Goal: Task Accomplishment & Management: Manage account settings

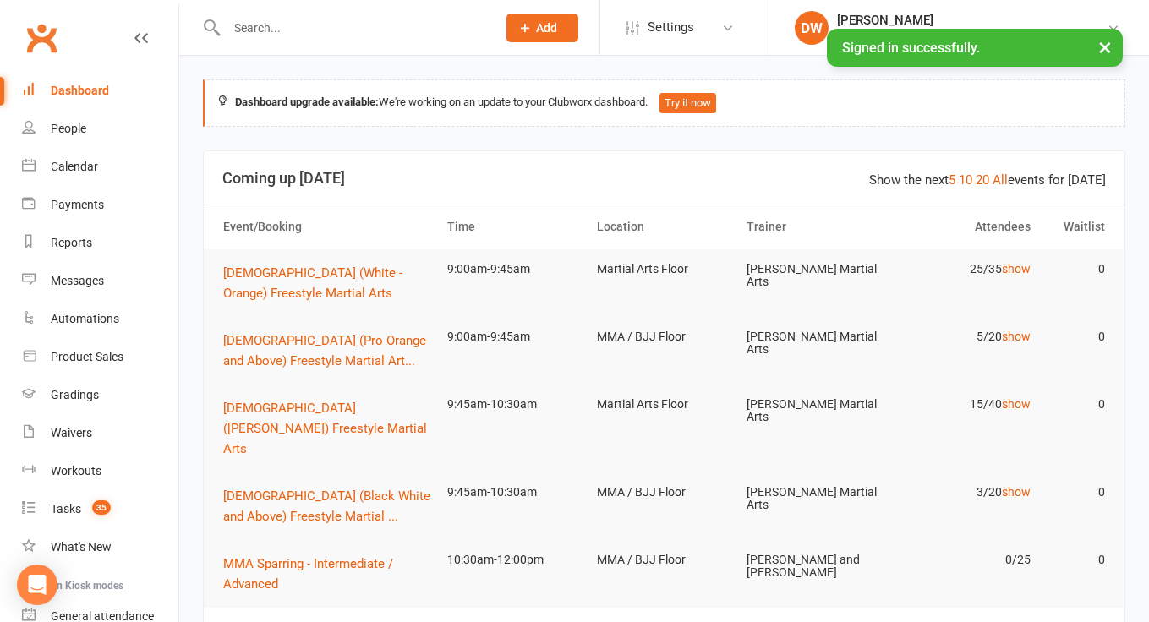
click at [250, 20] on input "text" at bounding box center [352, 28] width 263 height 24
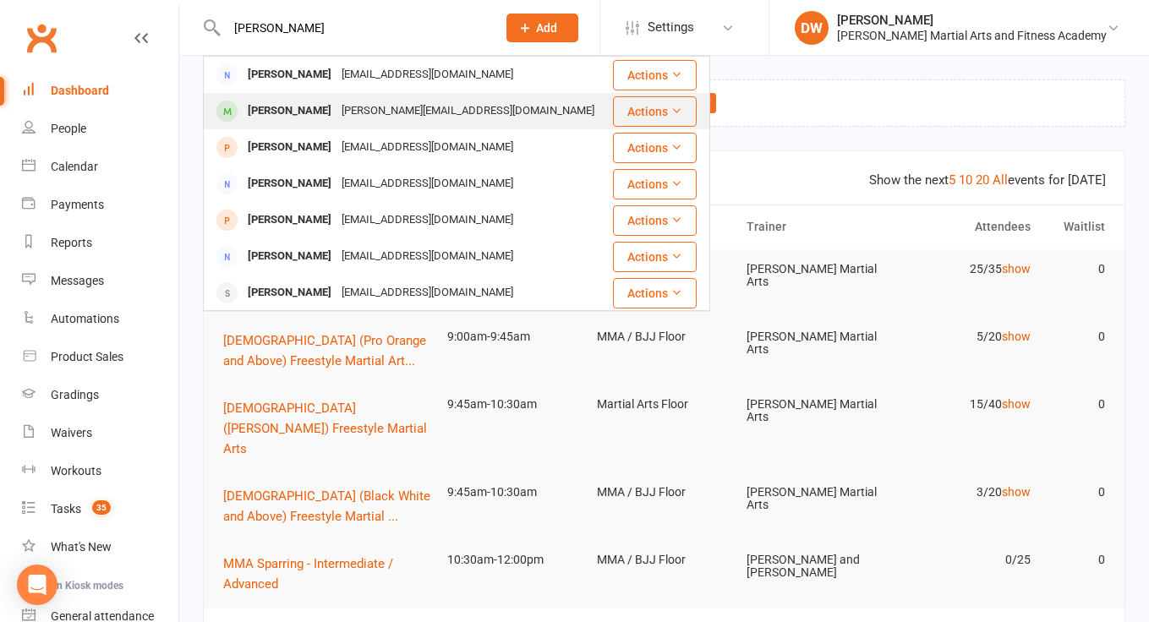
type input "donika"
click at [307, 115] on div "[PERSON_NAME]" at bounding box center [290, 111] width 94 height 25
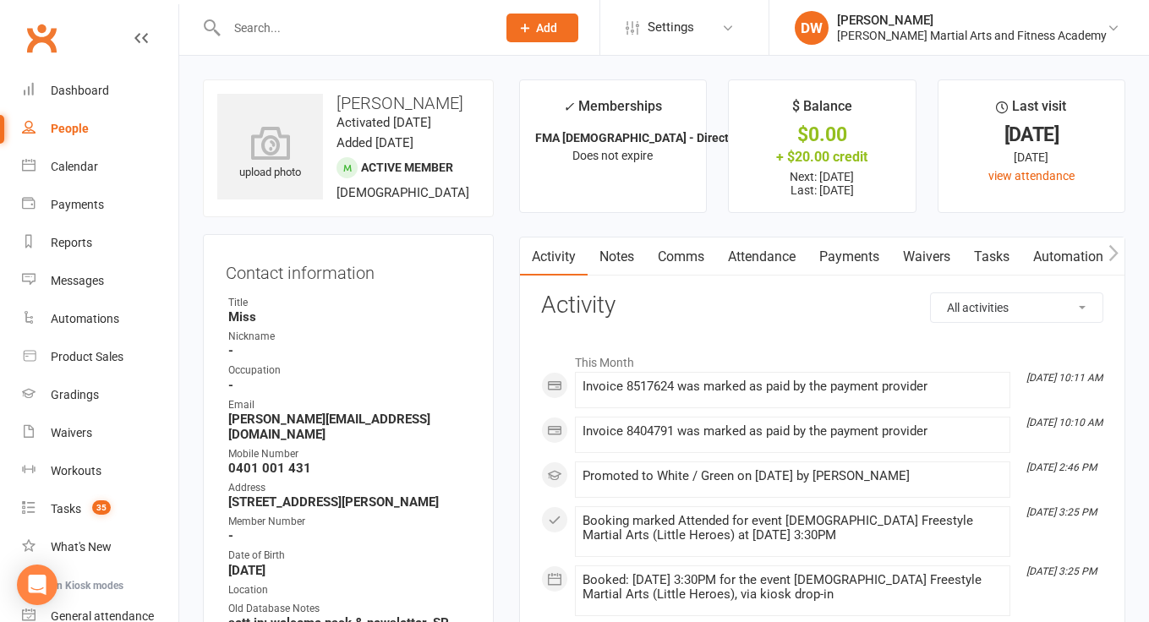
click at [1002, 250] on link "Tasks" at bounding box center [991, 256] width 59 height 39
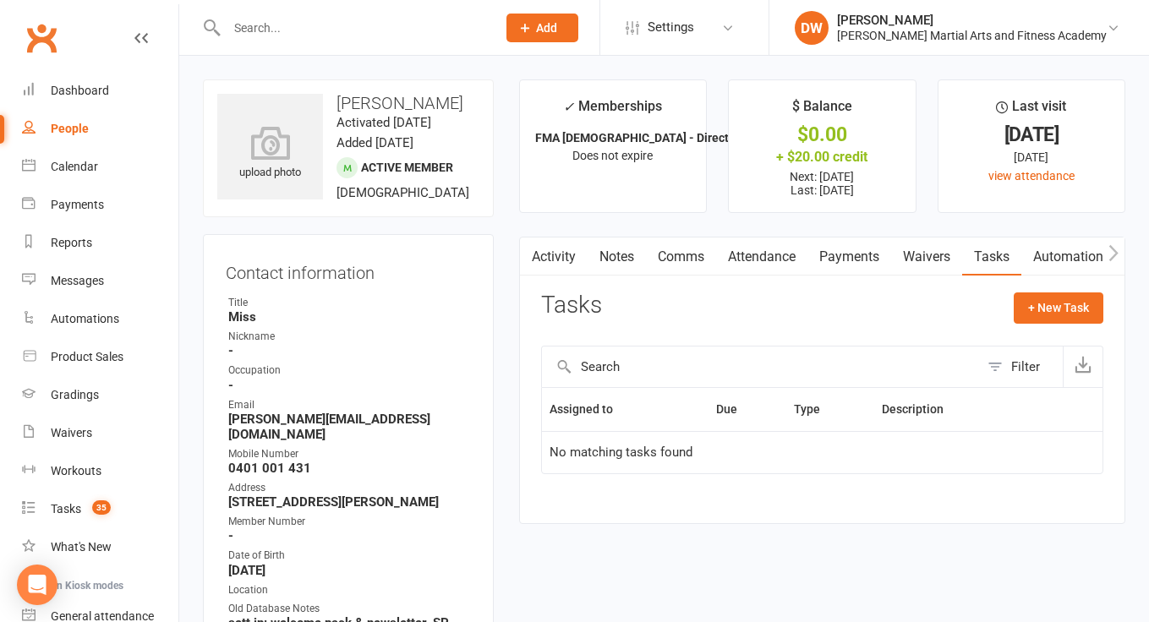
click at [613, 258] on link "Notes" at bounding box center [616, 256] width 58 height 39
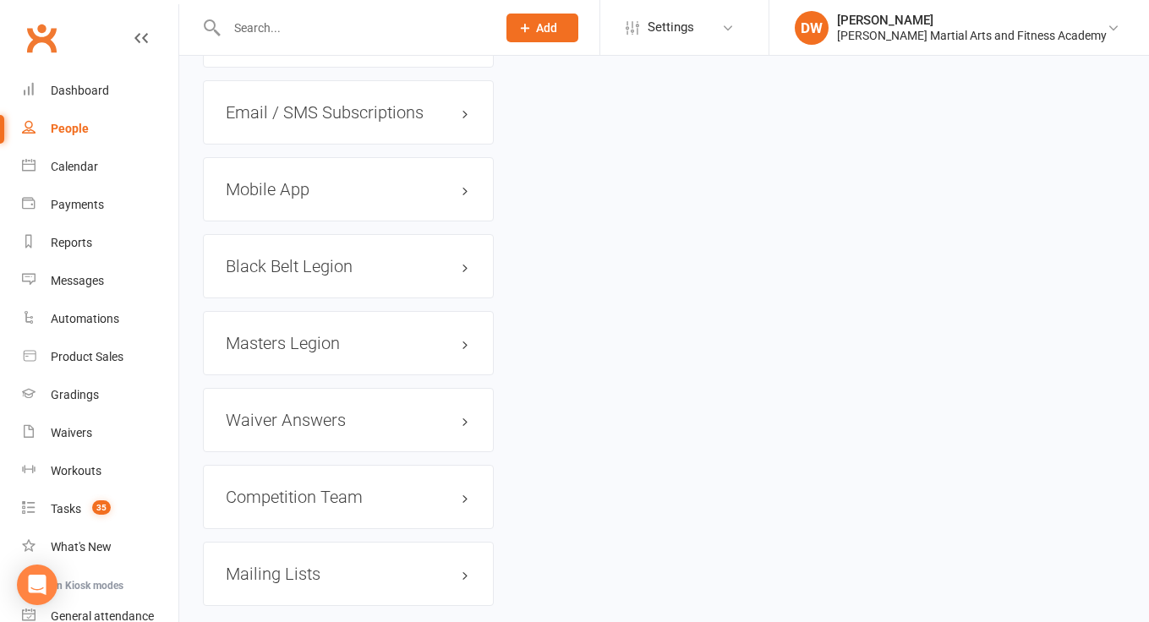
scroll to position [1948, 0]
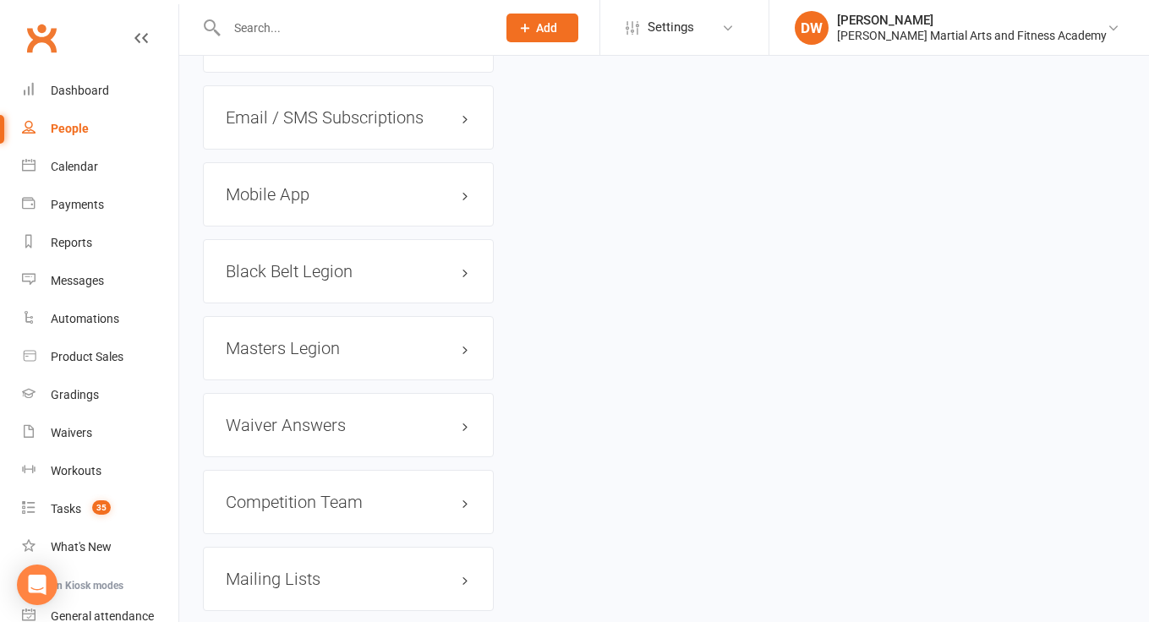
click at [281, 185] on h3 "Mobile App" at bounding box center [348, 194] width 245 height 19
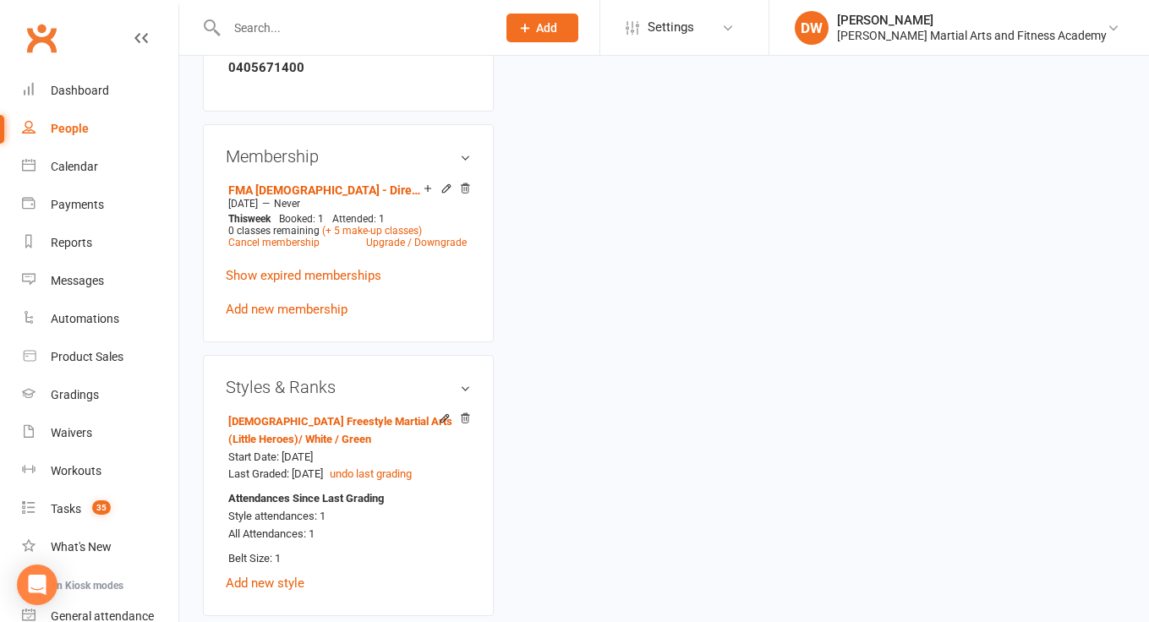
scroll to position [622, 0]
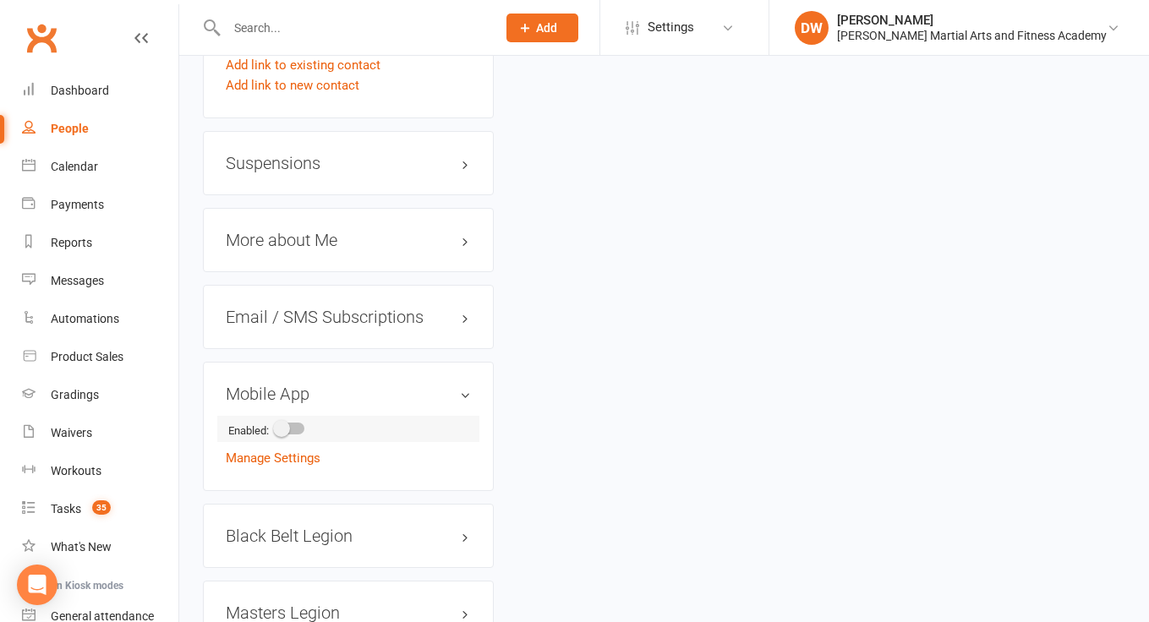
click at [287, 420] on span at bounding box center [281, 428] width 17 height 17
click at [276, 426] on input "checkbox" at bounding box center [276, 426] width 0 height 0
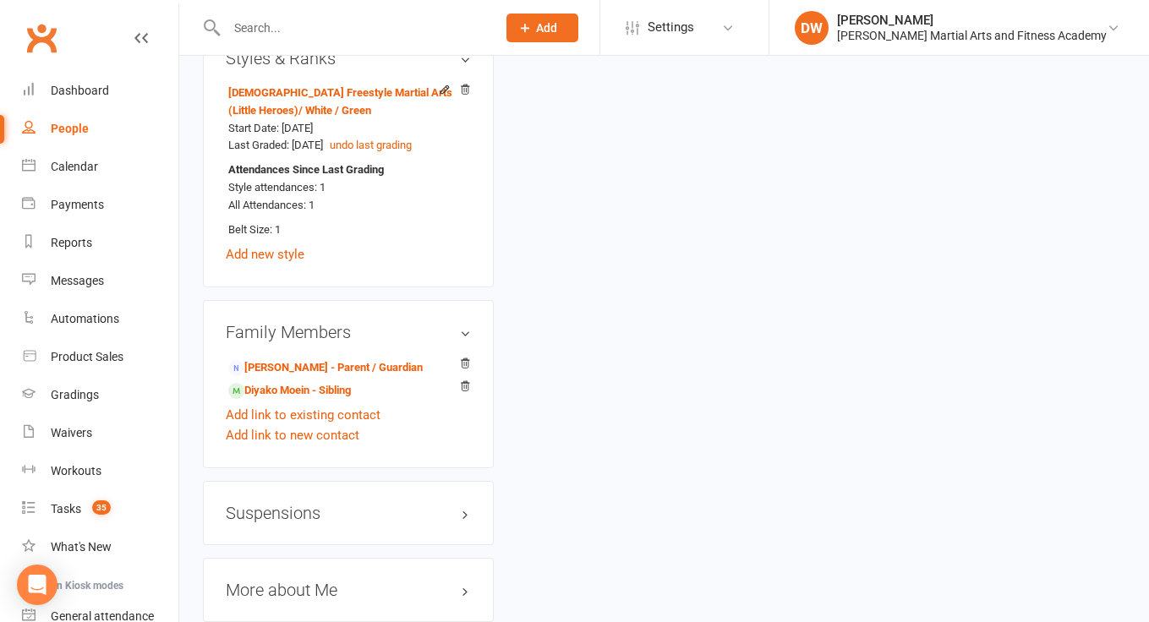
scroll to position [1379, 0]
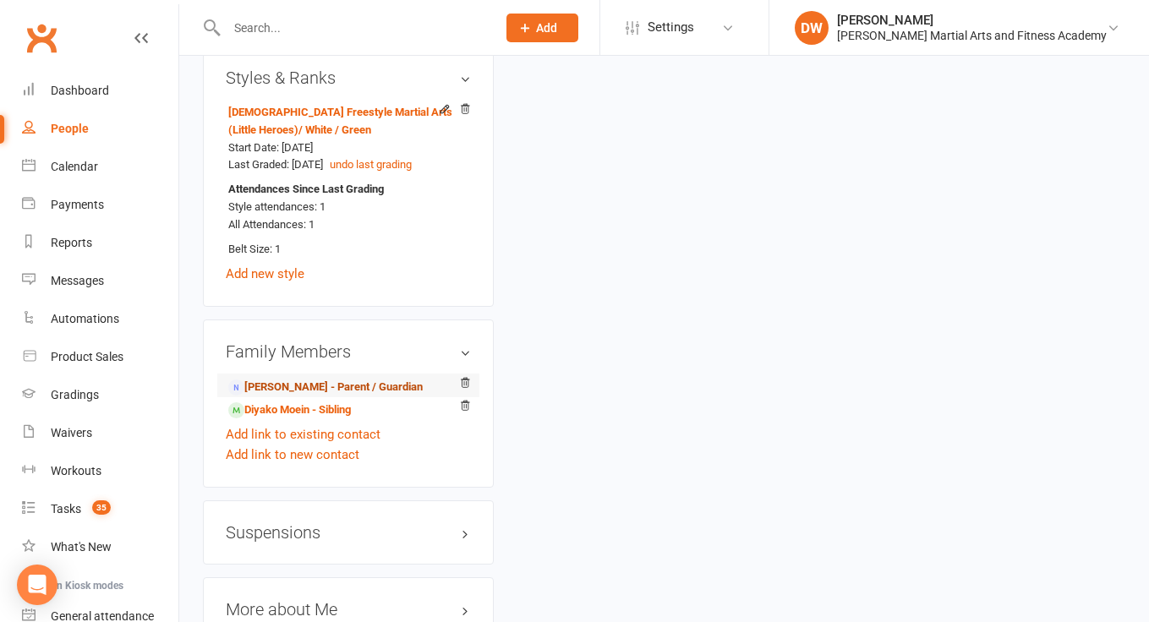
click at [319, 379] on link "[PERSON_NAME] - Parent / Guardian" at bounding box center [325, 388] width 194 height 18
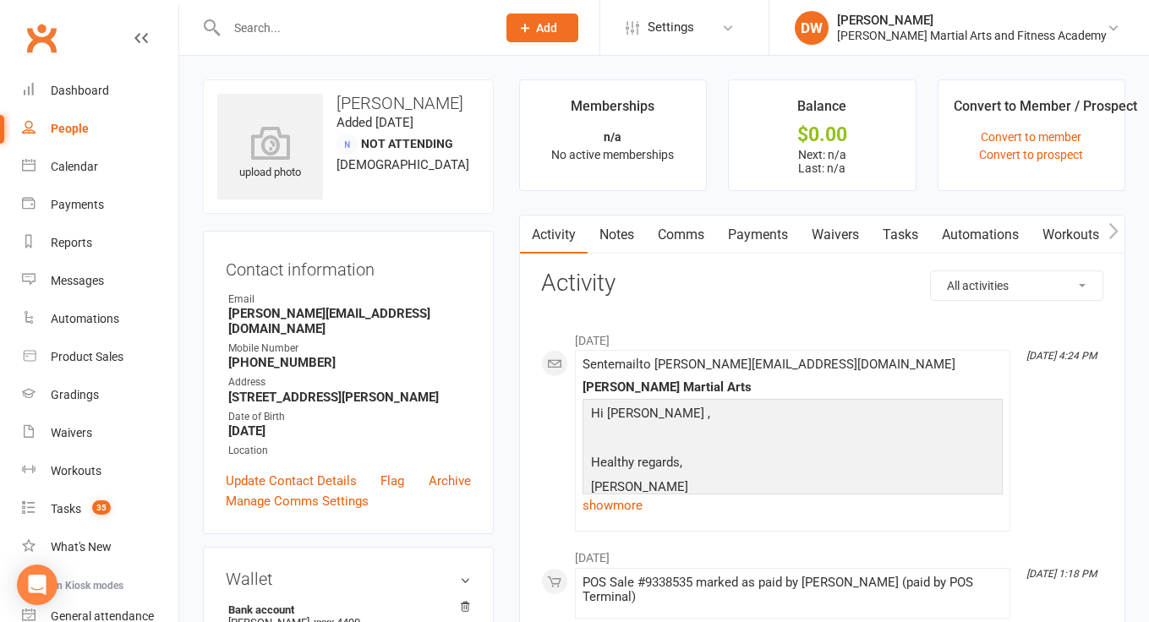
click at [777, 238] on link "Payments" at bounding box center [758, 235] width 84 height 39
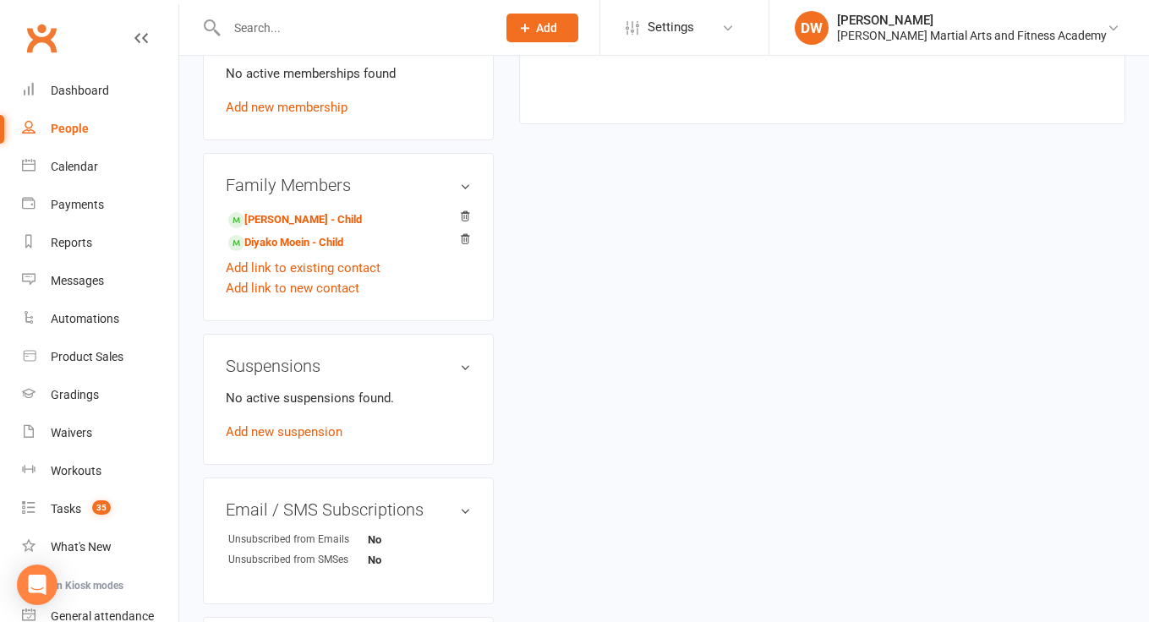
scroll to position [671, 0]
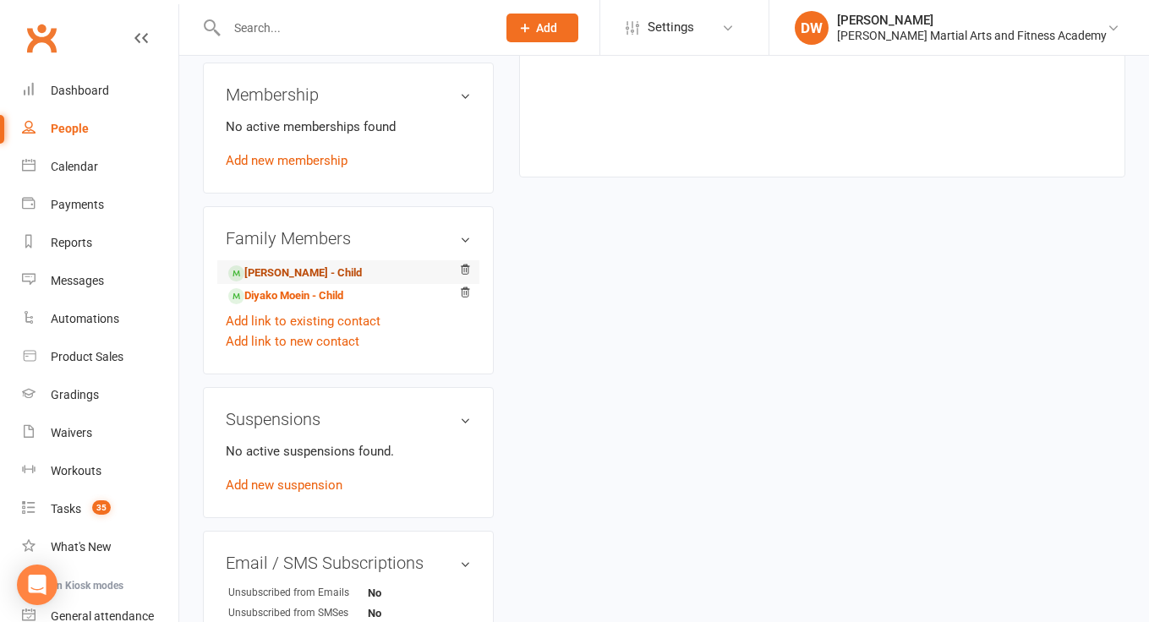
click at [300, 265] on link "Ronika Moein - Child" at bounding box center [295, 274] width 134 height 18
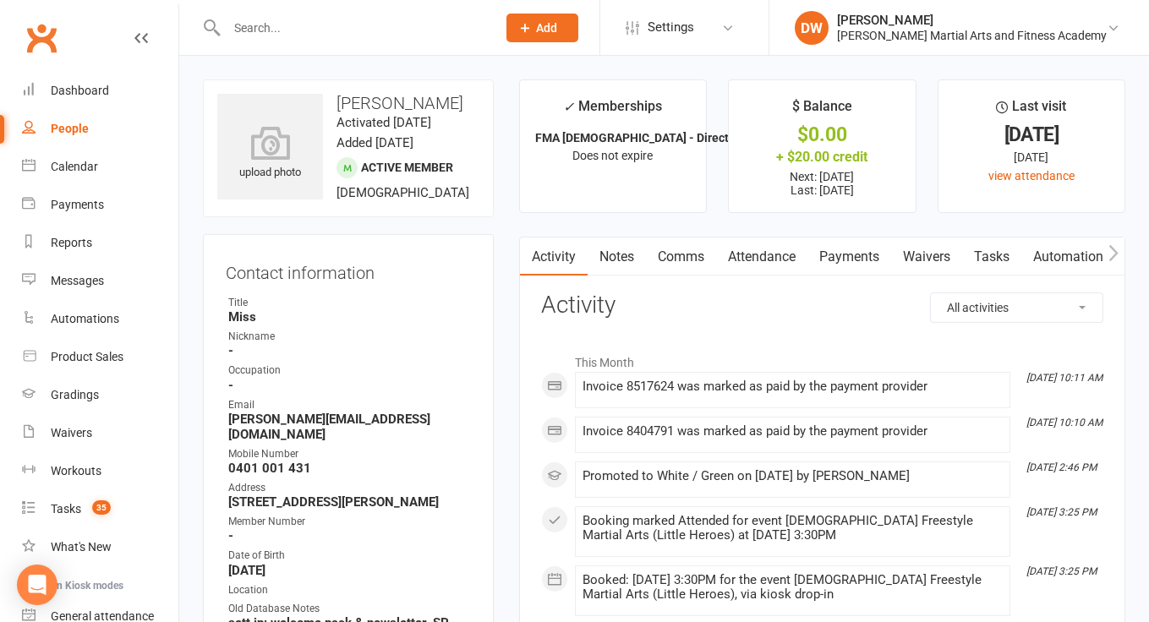
click at [748, 260] on link "Attendance" at bounding box center [761, 256] width 91 height 39
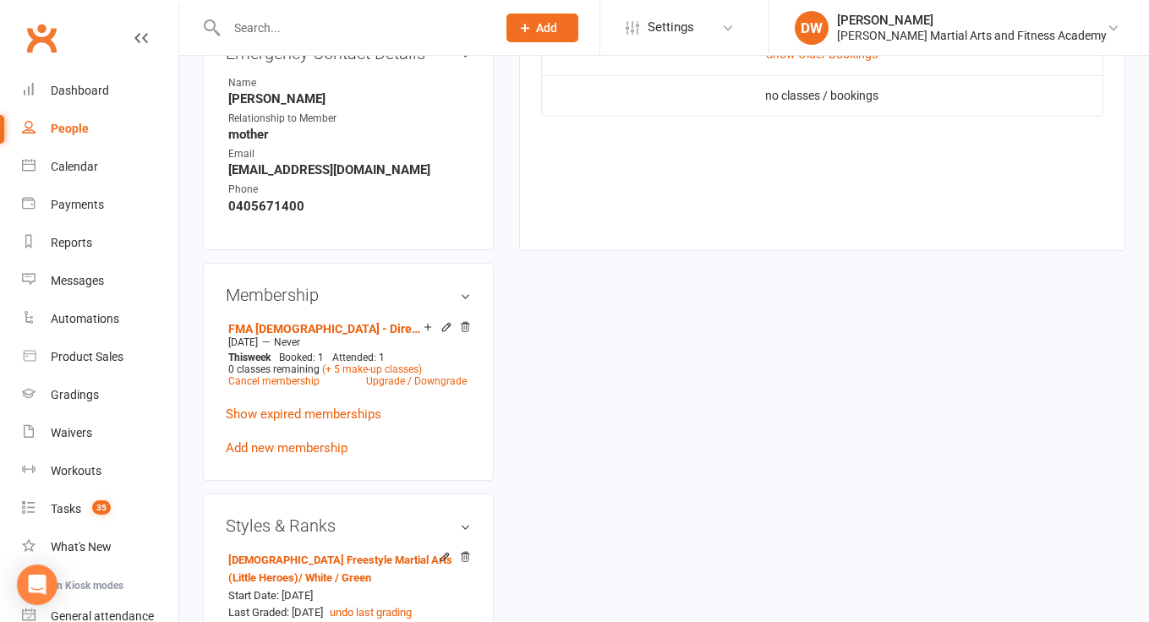
scroll to position [944, 0]
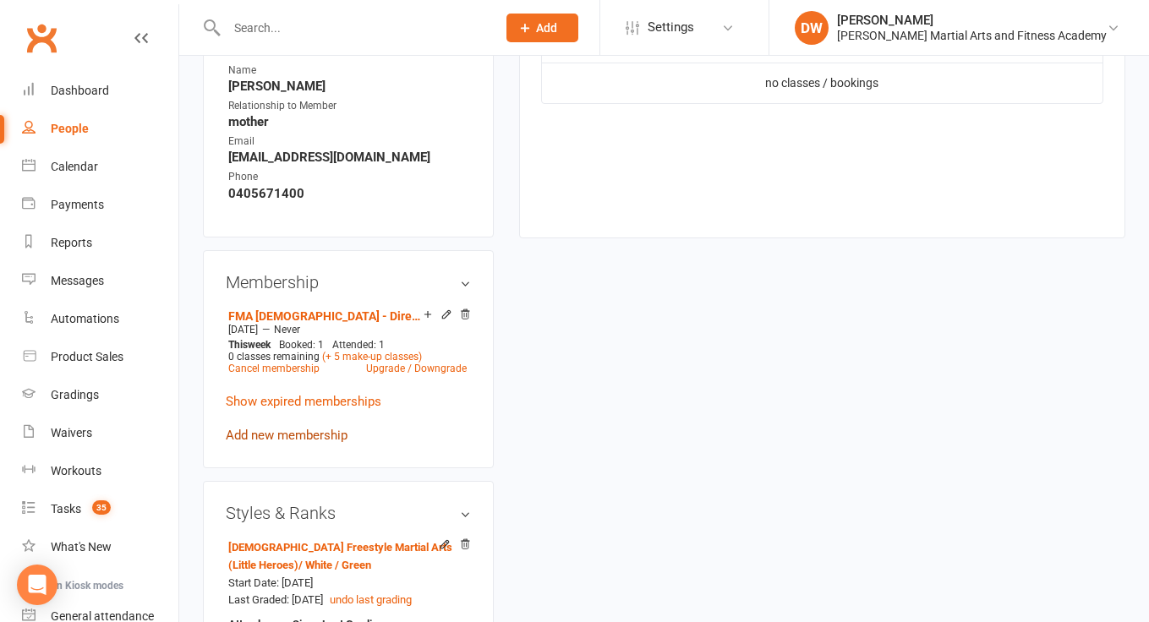
click at [313, 434] on link "Add new membership" at bounding box center [287, 435] width 122 height 15
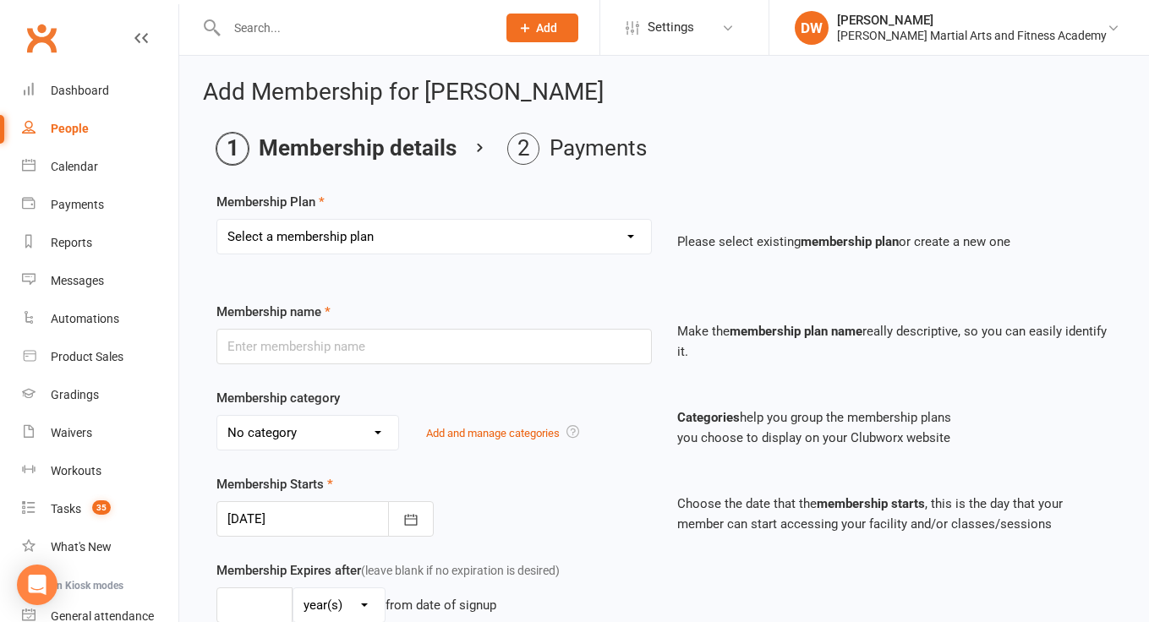
select select "128"
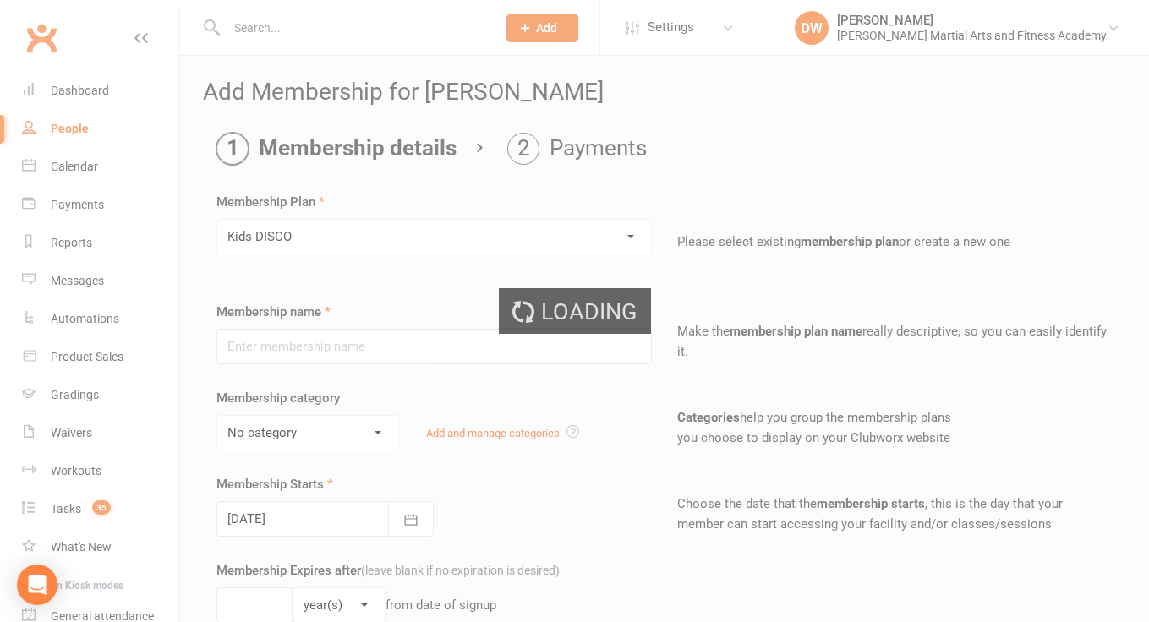
type input "Kids DISCO"
type input "0"
type input "1"
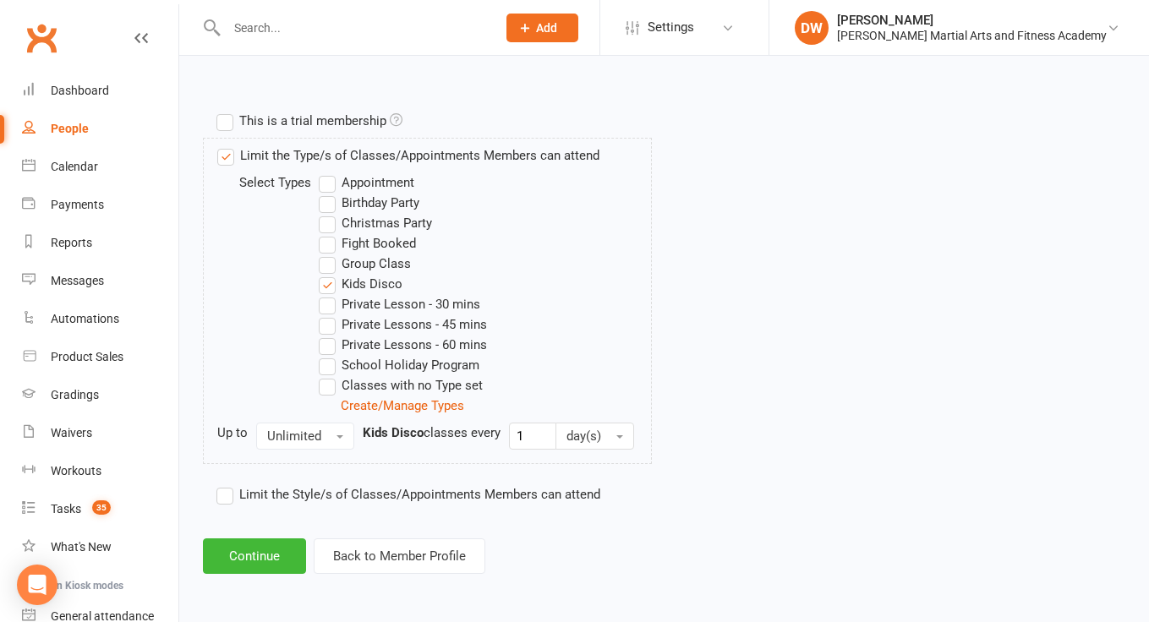
scroll to position [784, 0]
click at [275, 538] on button "Continue" at bounding box center [254, 555] width 103 height 35
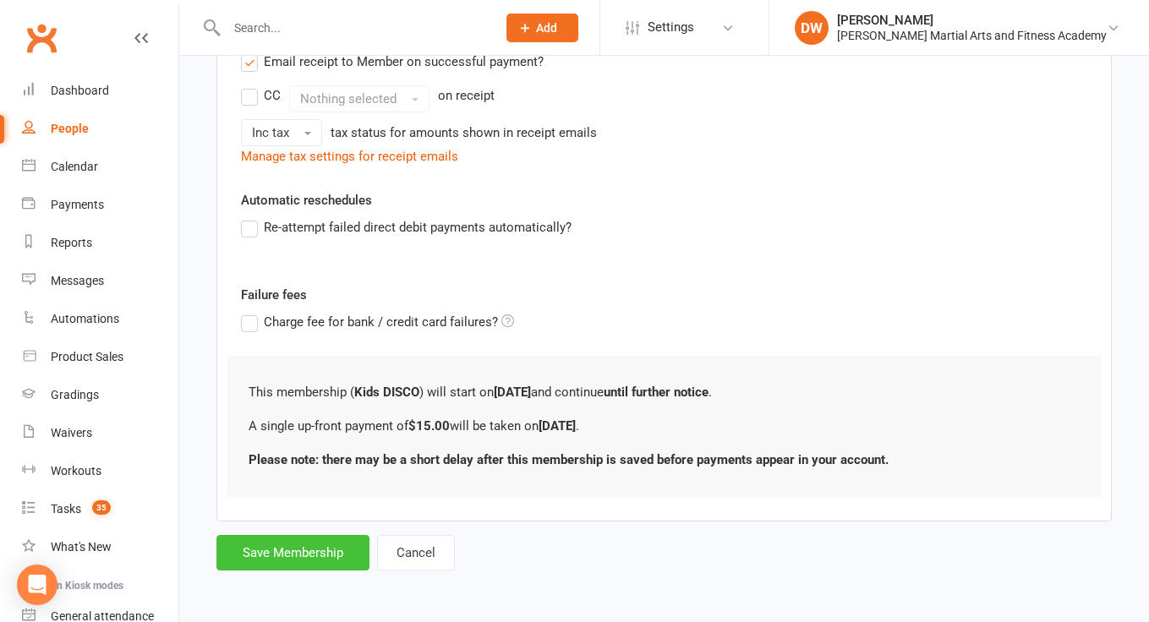
scroll to position [379, 0]
click at [283, 549] on button "Save Membership" at bounding box center [292, 552] width 153 height 35
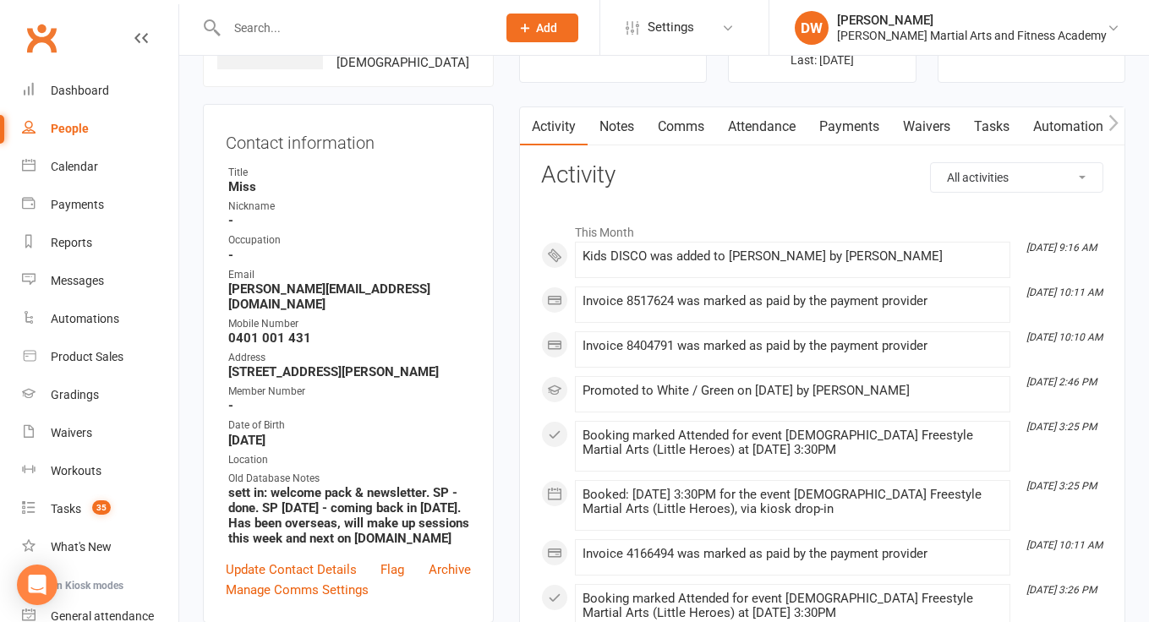
scroll to position [122, 0]
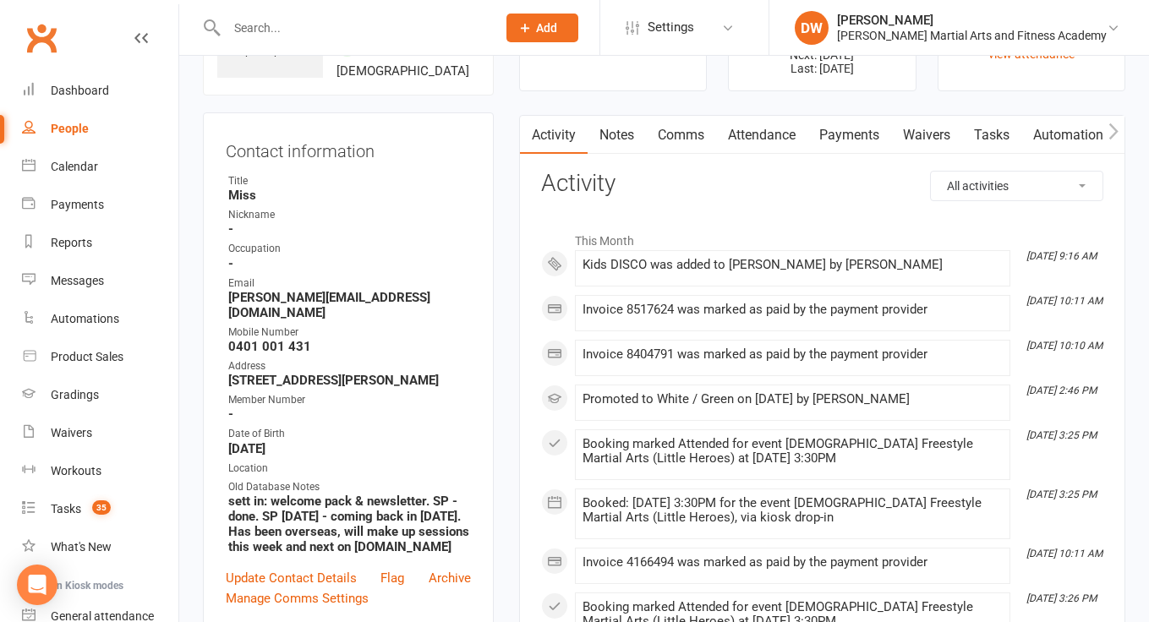
click at [864, 131] on link "Payments" at bounding box center [849, 135] width 84 height 39
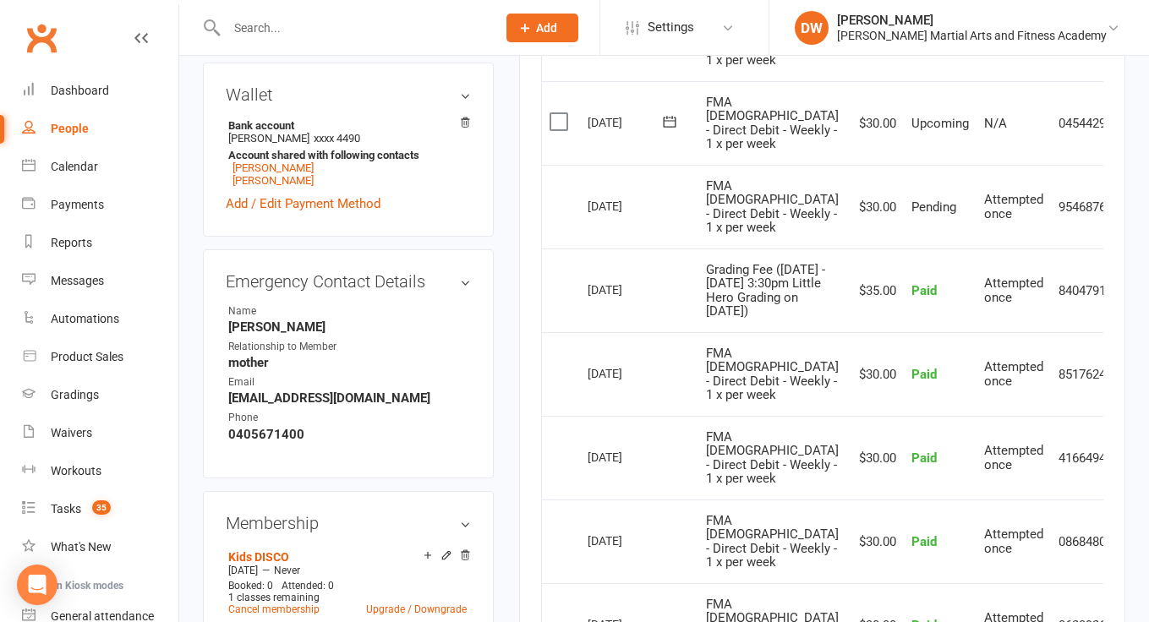
scroll to position [704, 0]
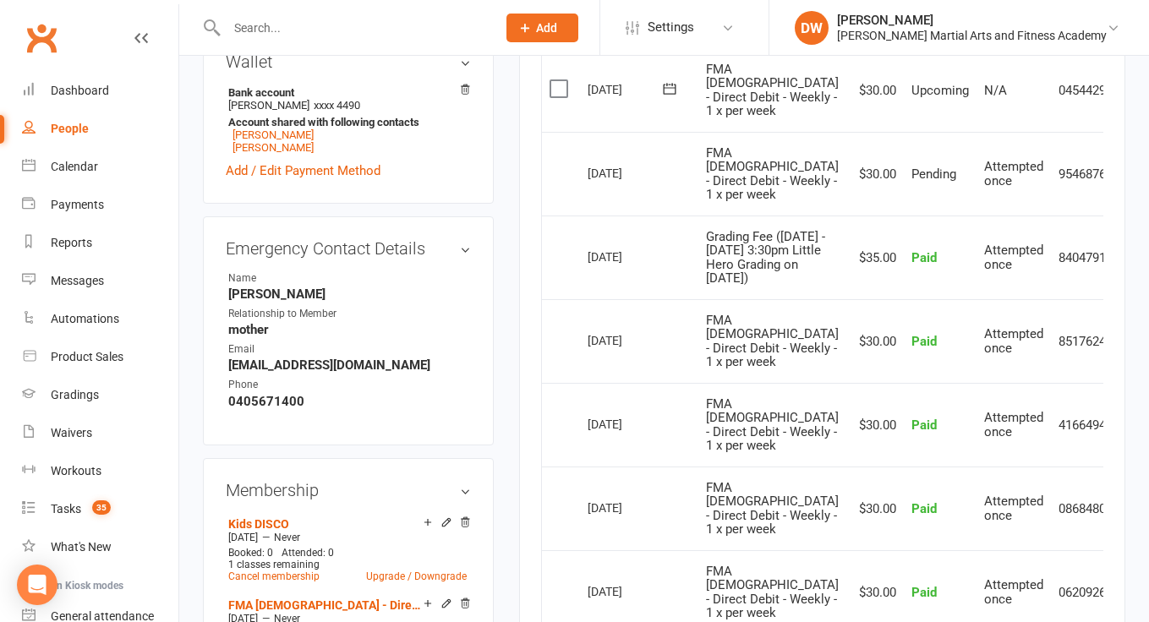
scroll to position [740, 0]
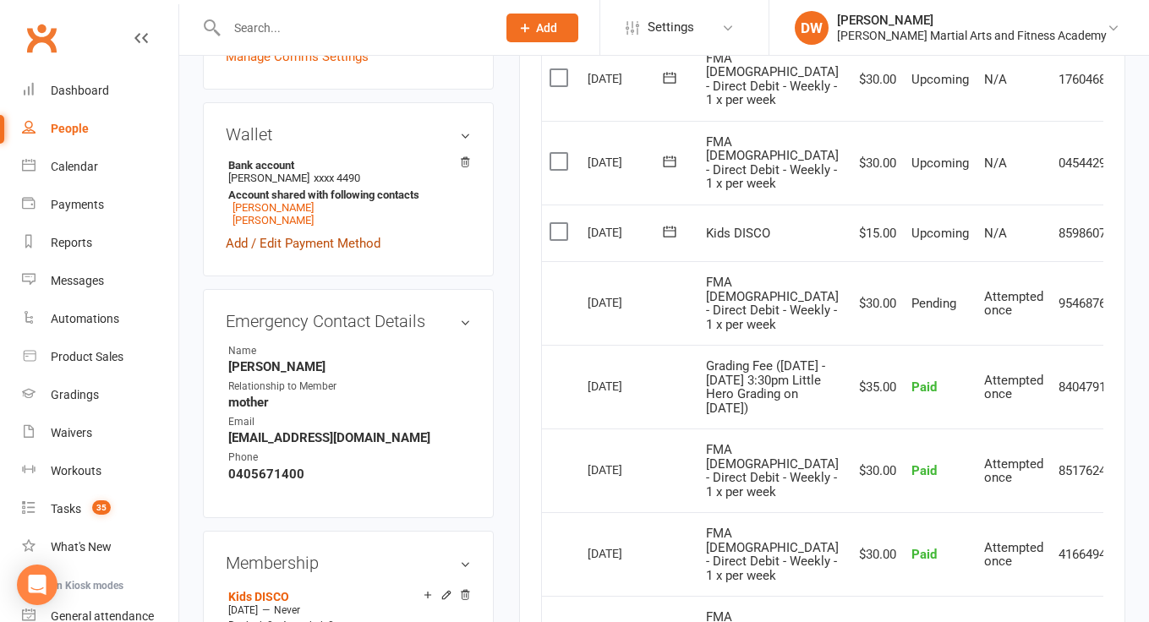
scroll to position [650, 0]
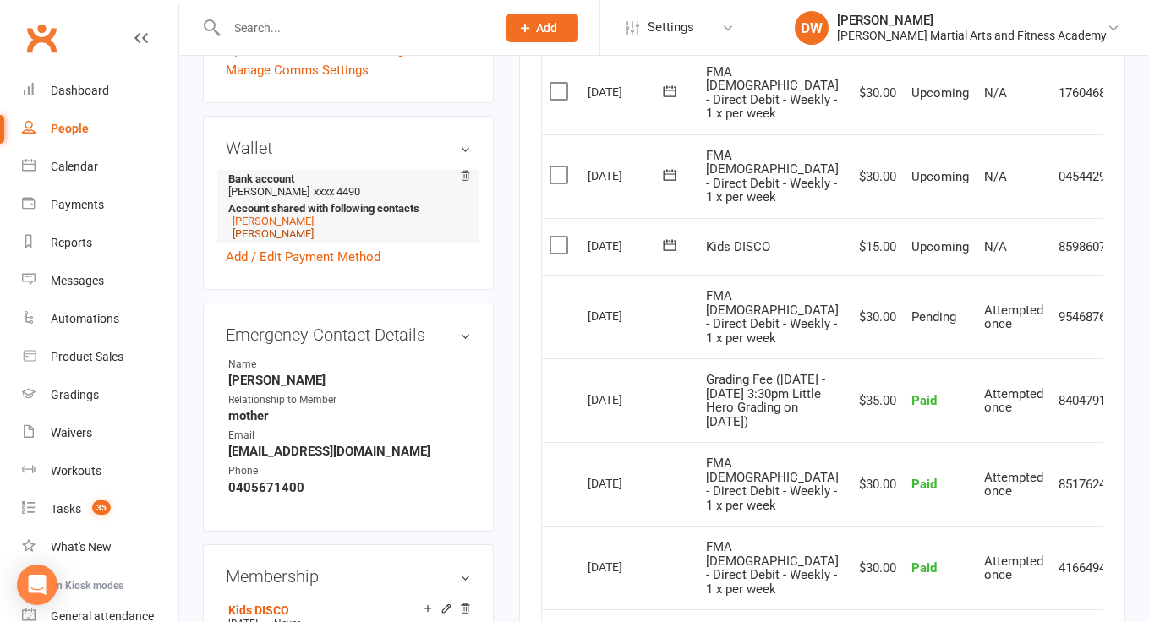
click at [276, 237] on link "[PERSON_NAME]" at bounding box center [272, 233] width 81 height 13
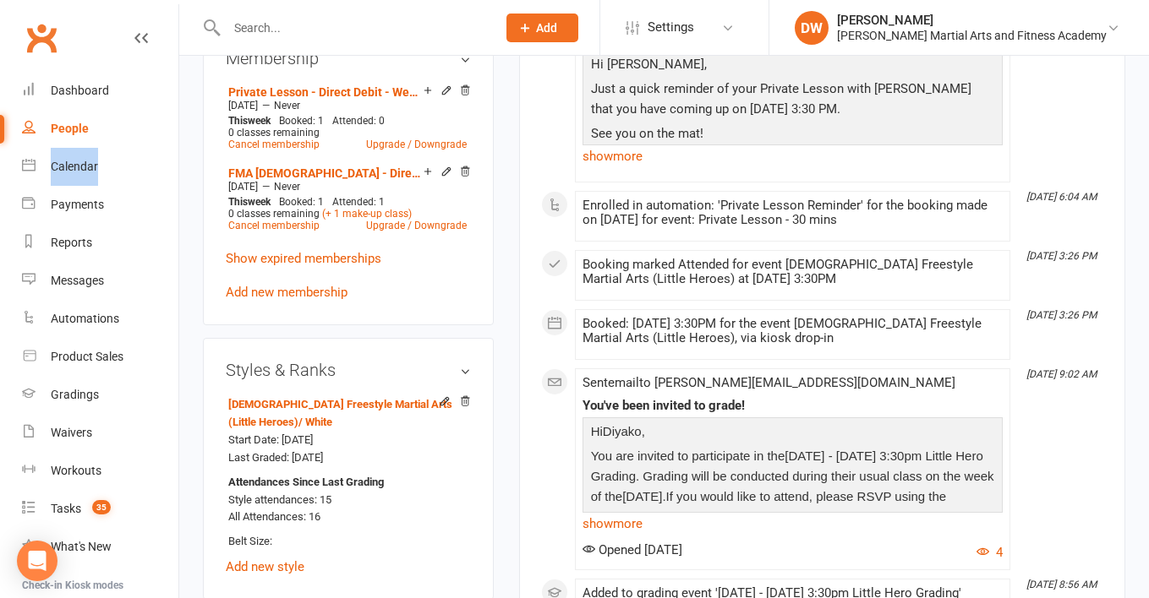
scroll to position [1171, 0]
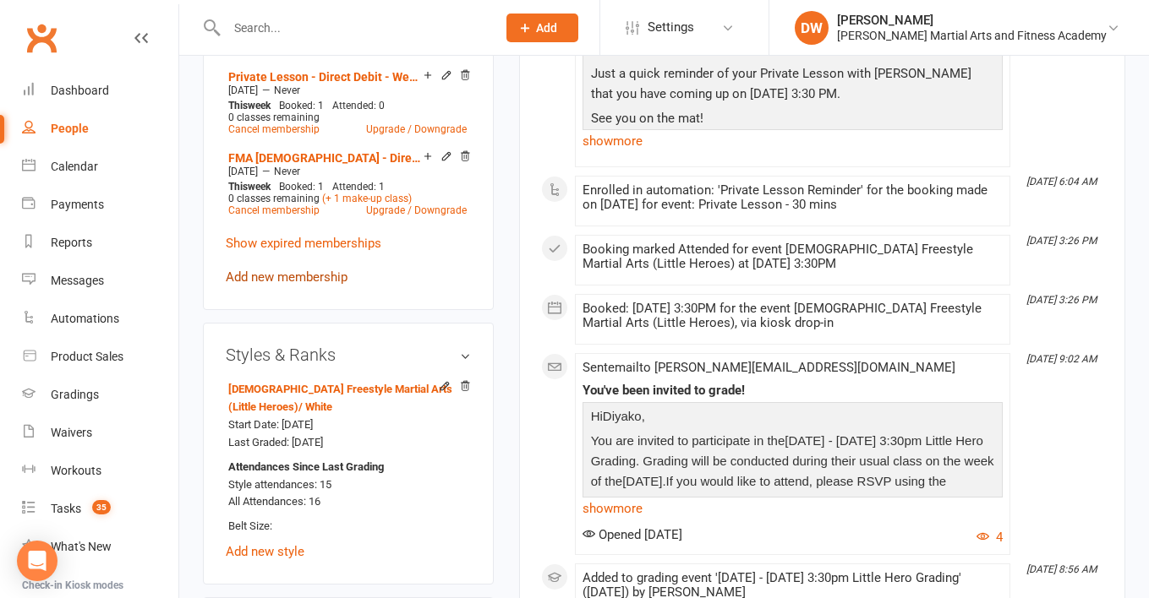
click at [304, 274] on link "Add new membership" at bounding box center [287, 277] width 122 height 15
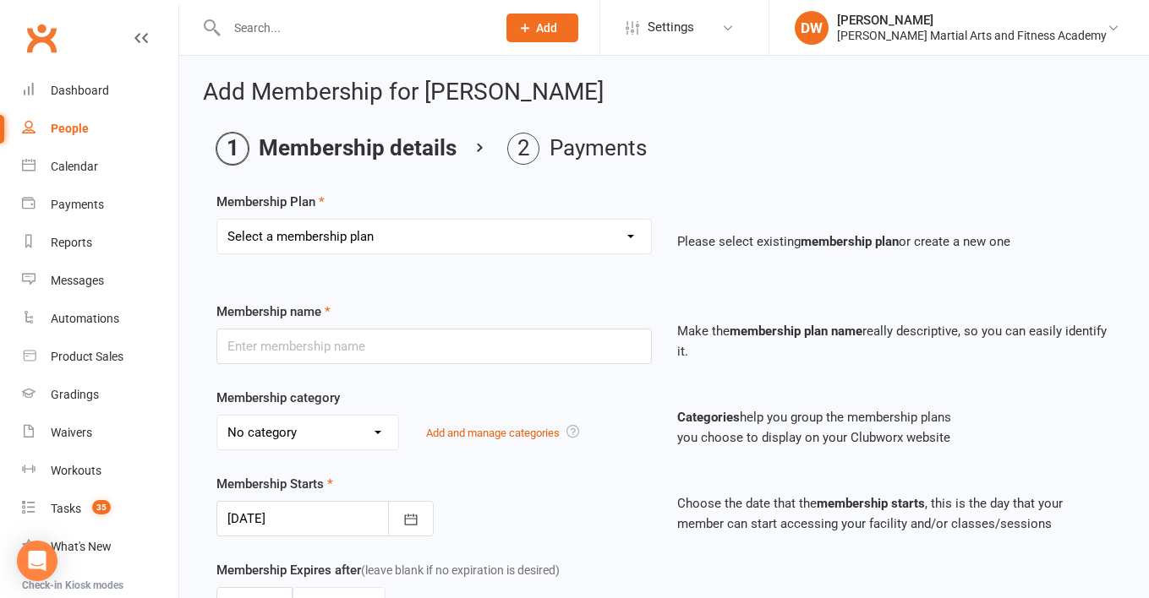
select select "128"
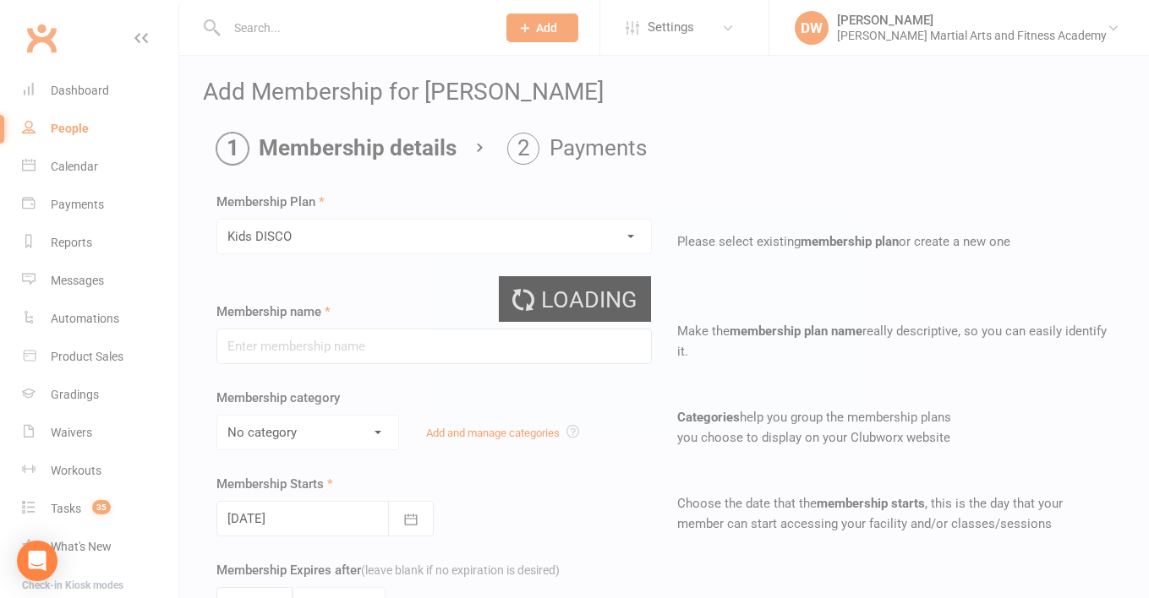
type input "Kids DISCO"
type input "0"
type input "1"
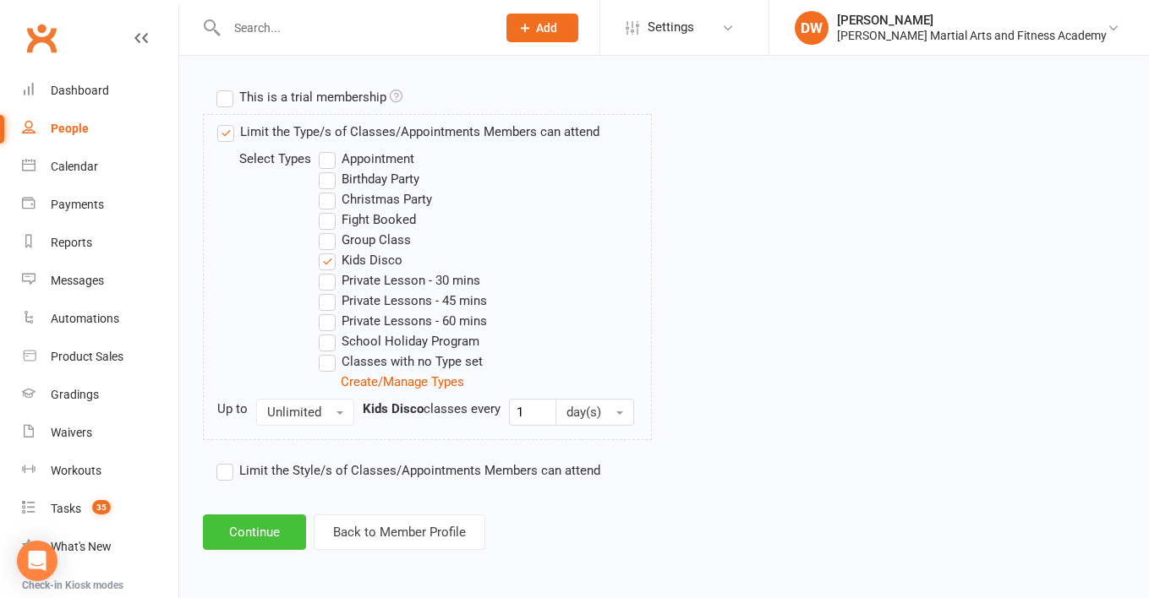
scroll to position [808, 0]
click at [276, 515] on button "Continue" at bounding box center [254, 532] width 103 height 35
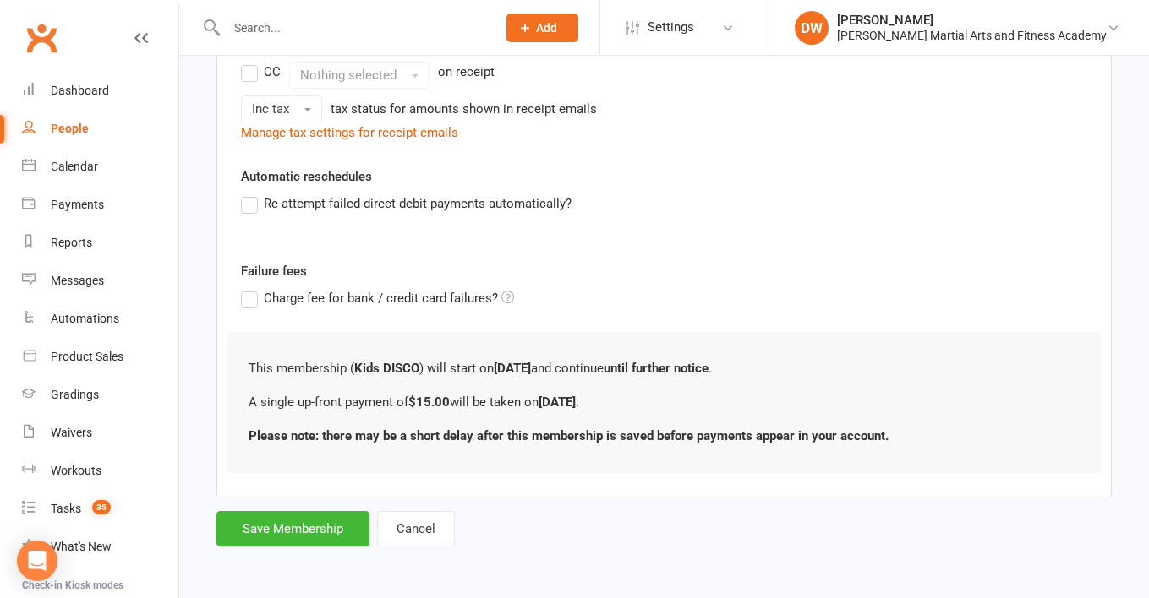
scroll to position [403, 0]
click at [292, 533] on div "Add Membership for Diyako Moein Membership details Payments Member will pay wit…" at bounding box center [663, 120] width 969 height 908
click at [298, 519] on button "Save Membership" at bounding box center [292, 528] width 153 height 35
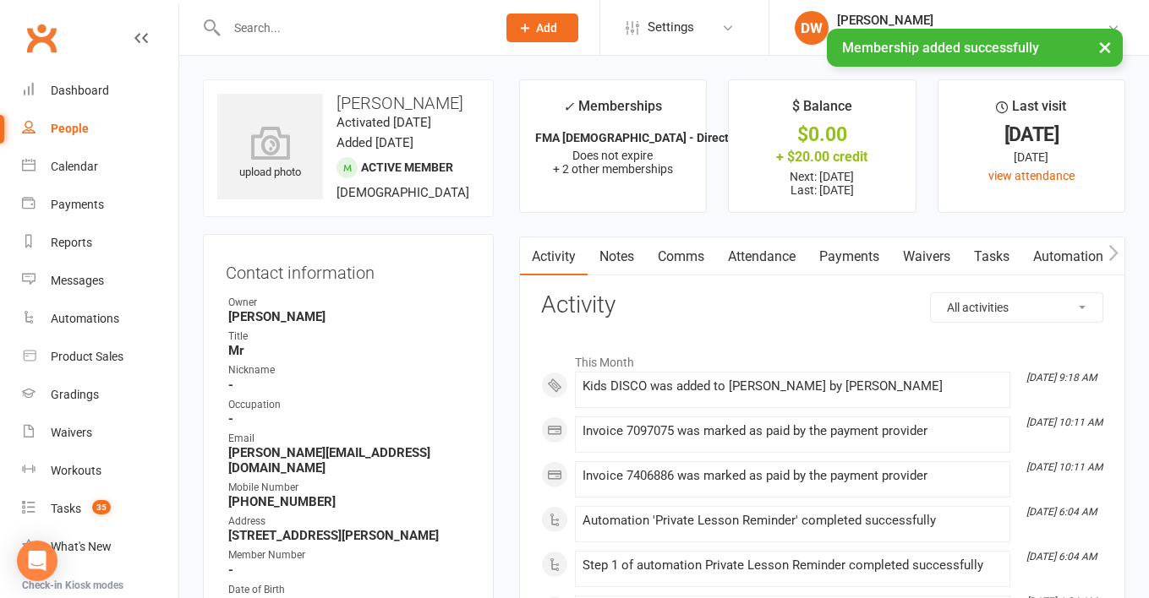
click at [994, 249] on link "Tasks" at bounding box center [991, 256] width 59 height 39
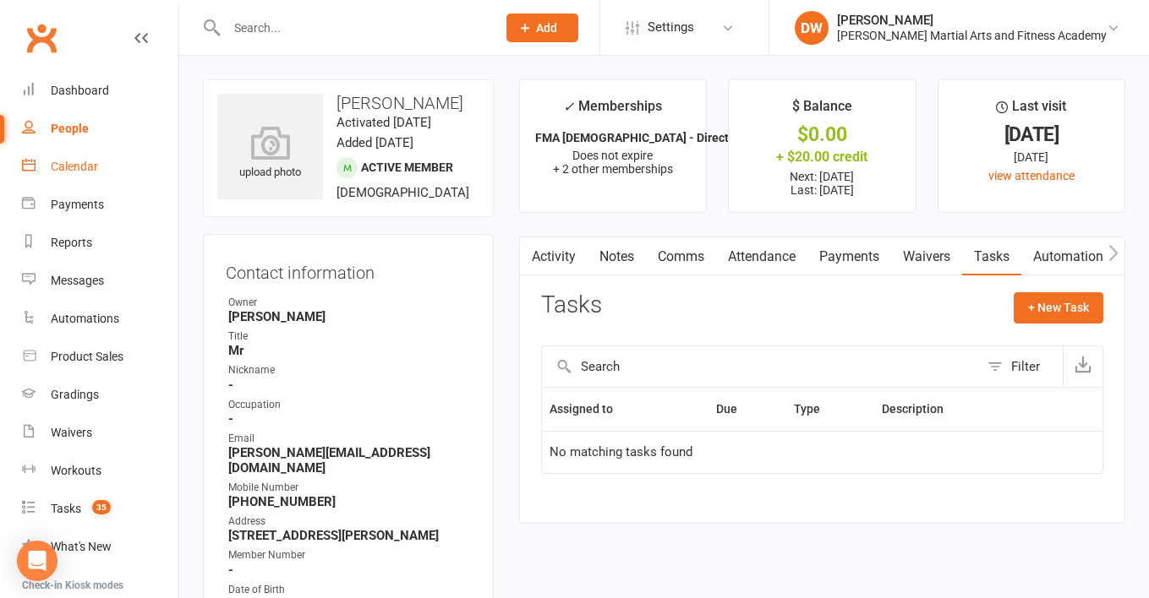
click at [74, 159] on link "Calendar" at bounding box center [100, 167] width 156 height 38
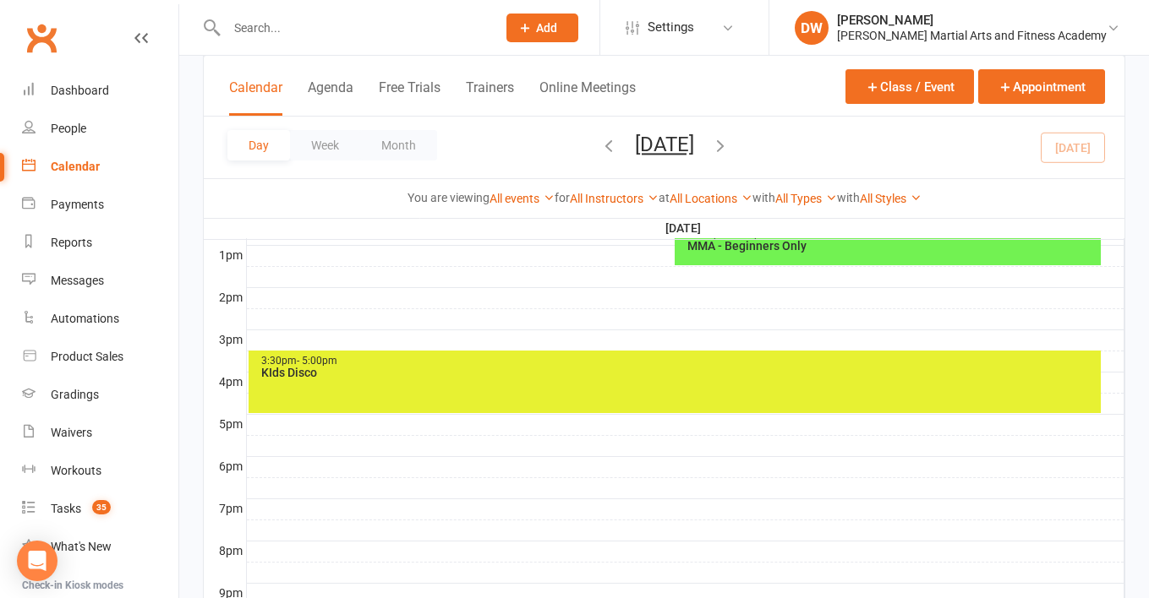
scroll to position [592, 0]
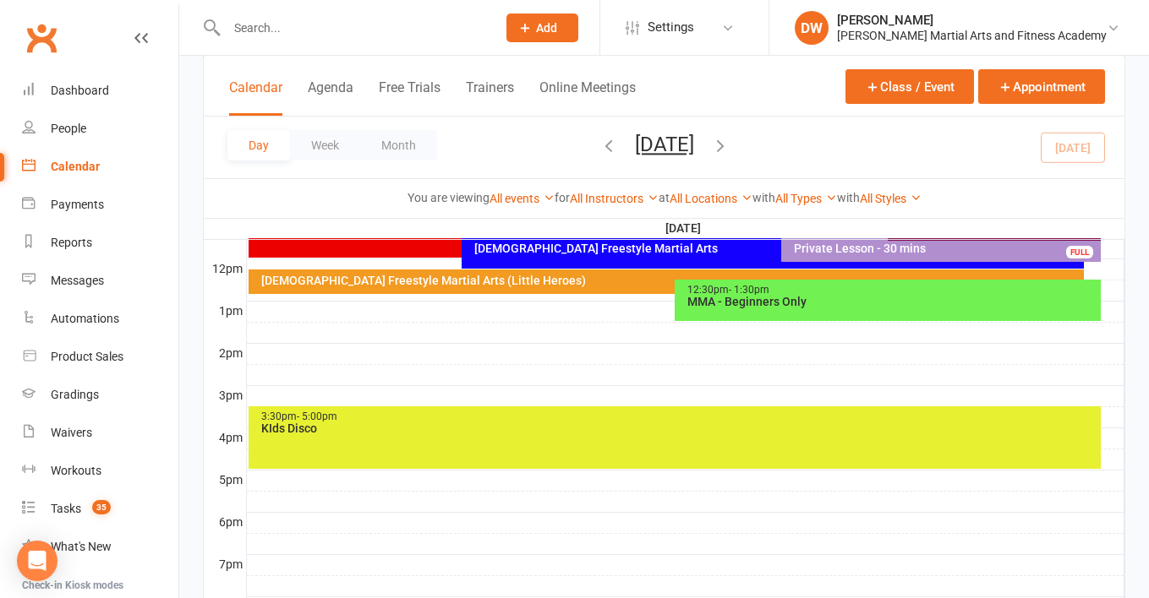
click at [630, 428] on div "KIds Disco" at bounding box center [678, 429] width 837 height 12
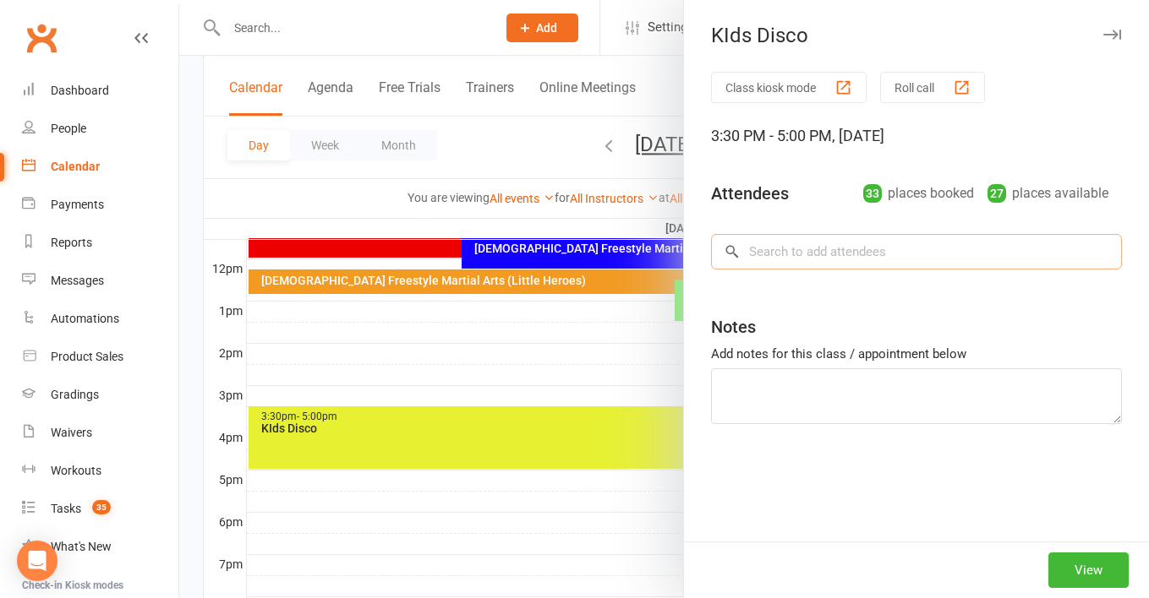
click at [843, 259] on input "search" at bounding box center [916, 251] width 411 height 35
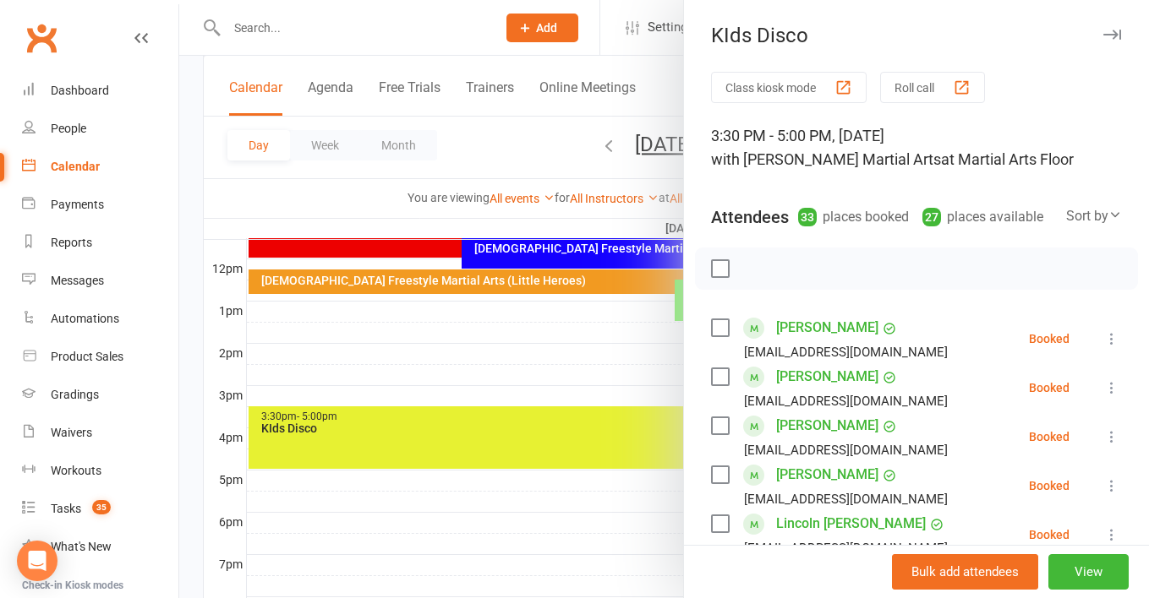
scroll to position [1681, 0]
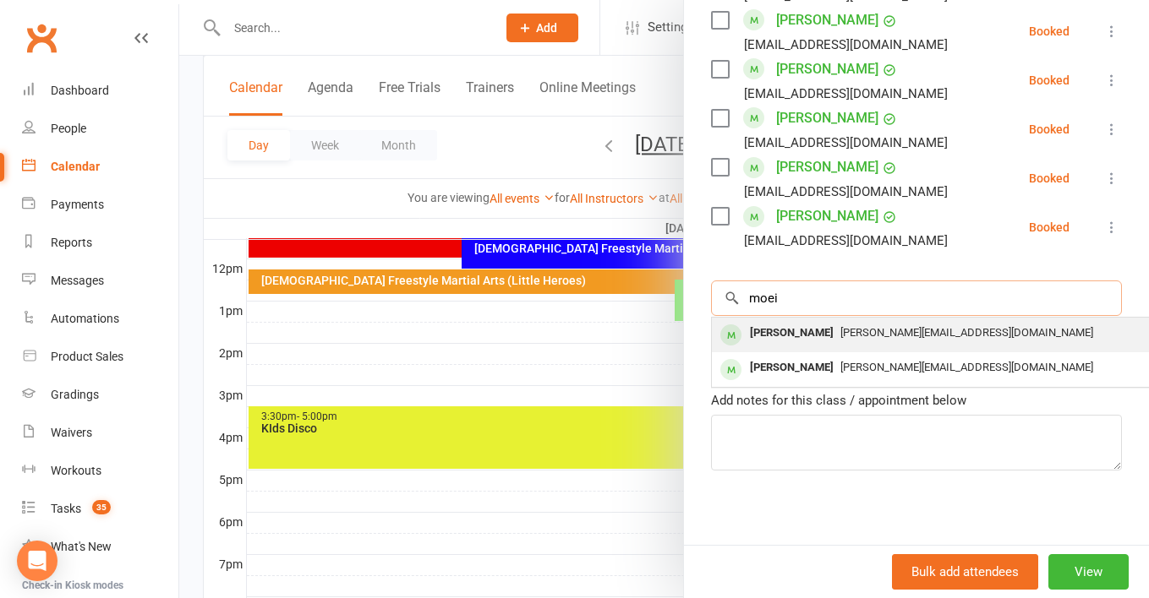
type input "moei"
click at [817, 333] on div "[PERSON_NAME]" at bounding box center [791, 333] width 97 height 25
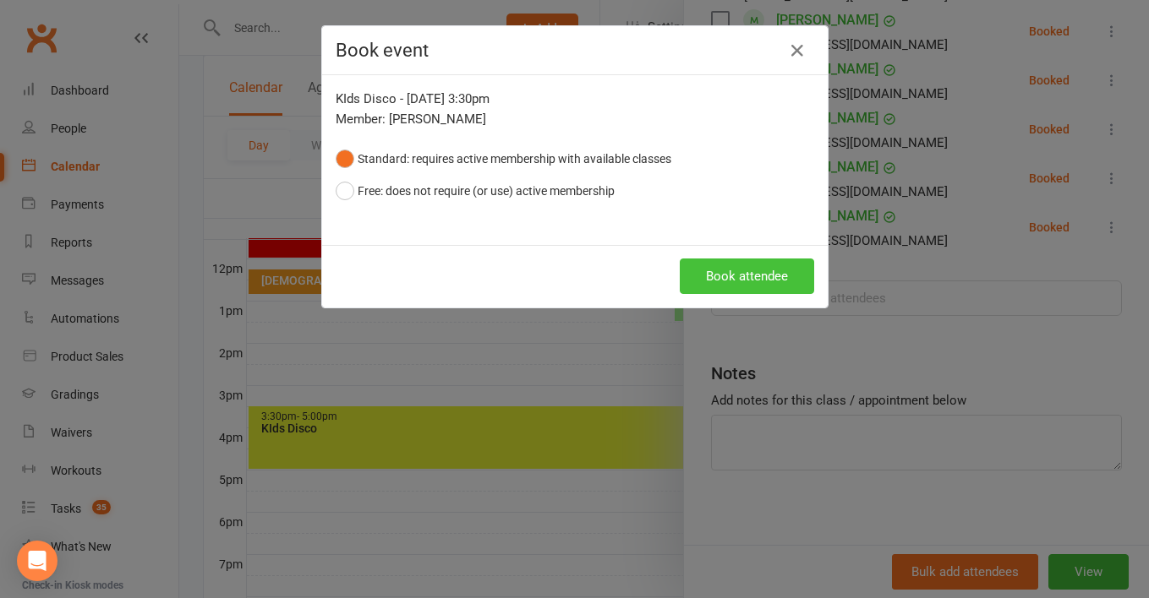
click at [724, 267] on button "Book attendee" at bounding box center [747, 276] width 134 height 35
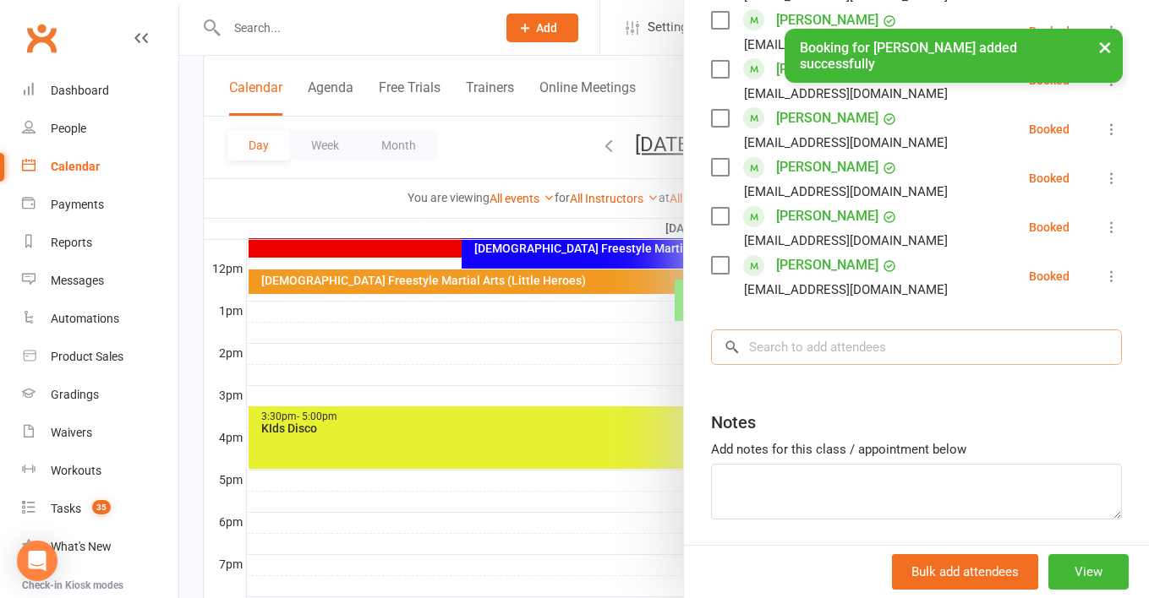
click at [811, 341] on input "search" at bounding box center [916, 347] width 411 height 35
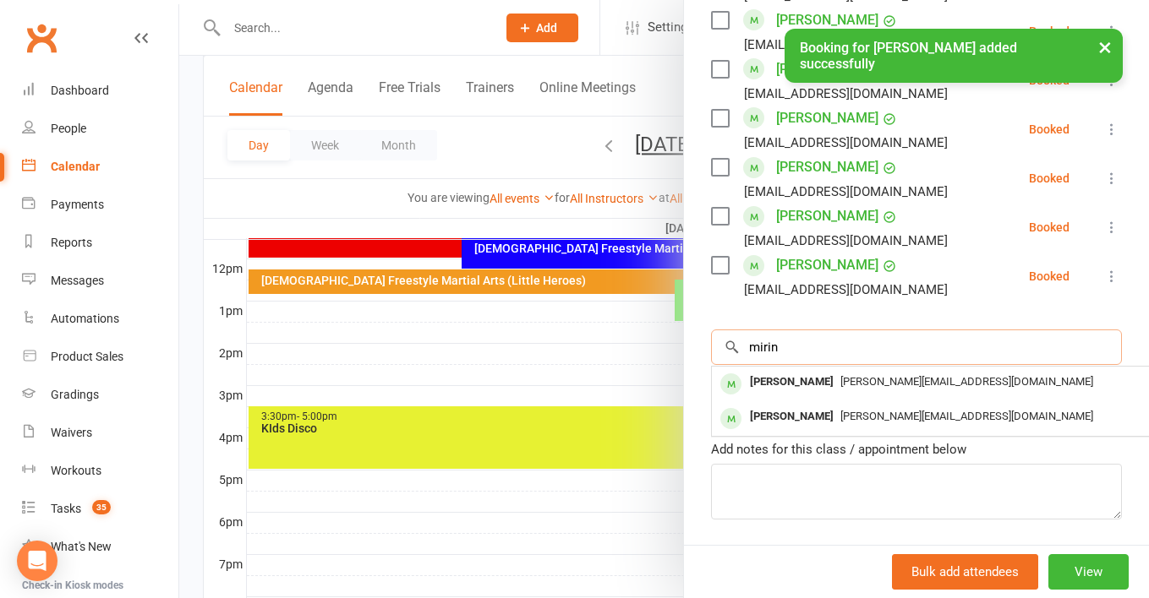
type input "mirin"
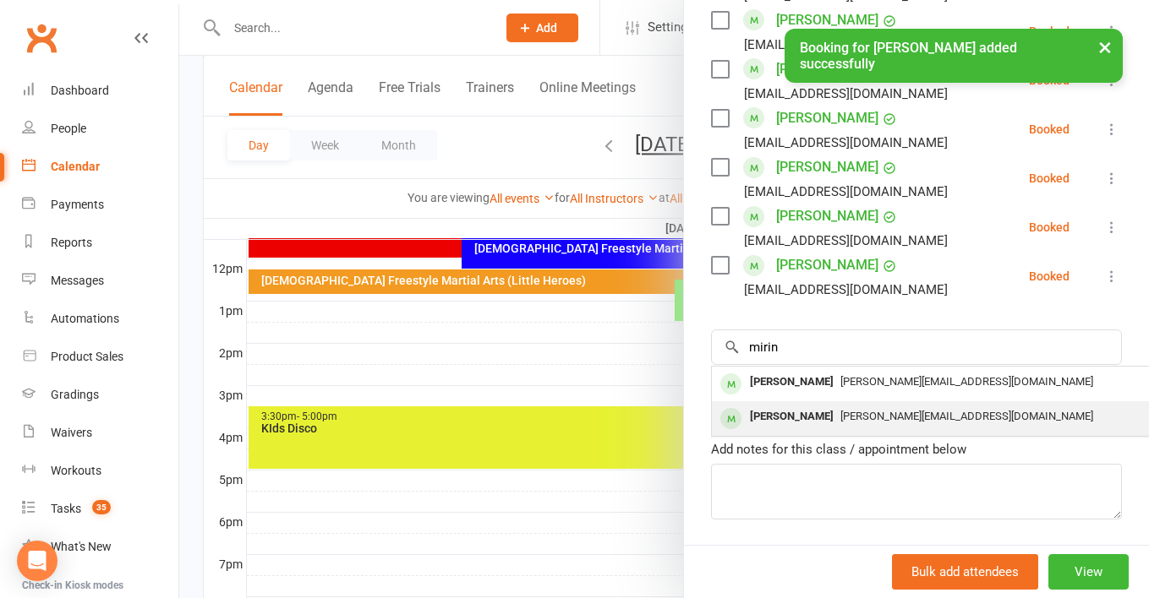
drag, startPoint x: 811, startPoint y: 345, endPoint x: 795, endPoint y: 414, distance: 71.1
click at [795, 414] on div "[PERSON_NAME]" at bounding box center [791, 417] width 97 height 25
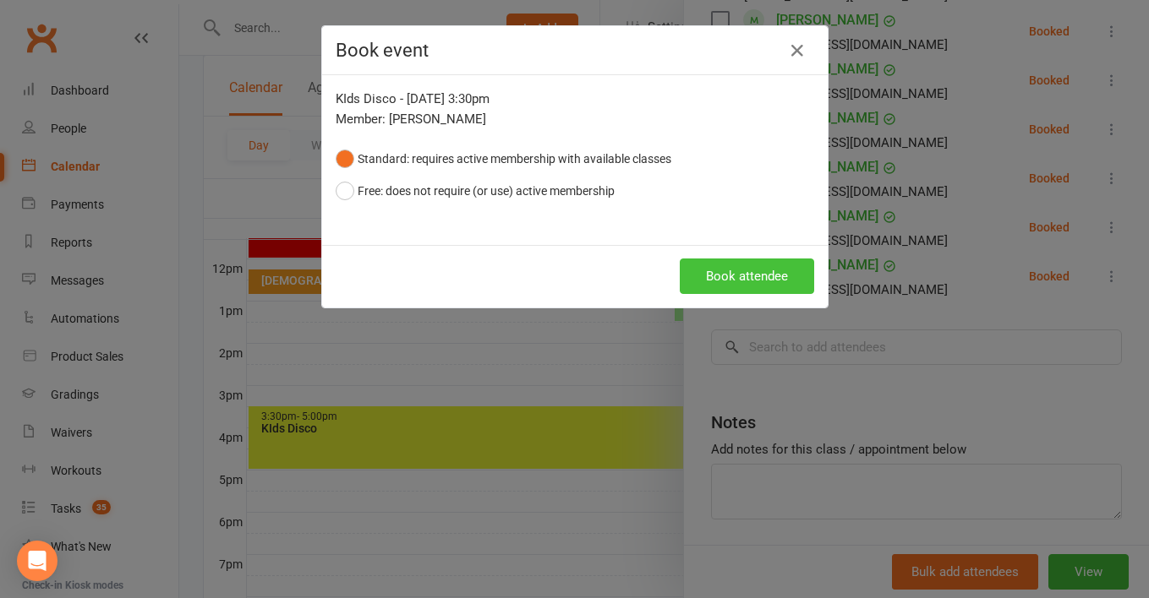
click at [719, 278] on button "Book attendee" at bounding box center [747, 276] width 134 height 35
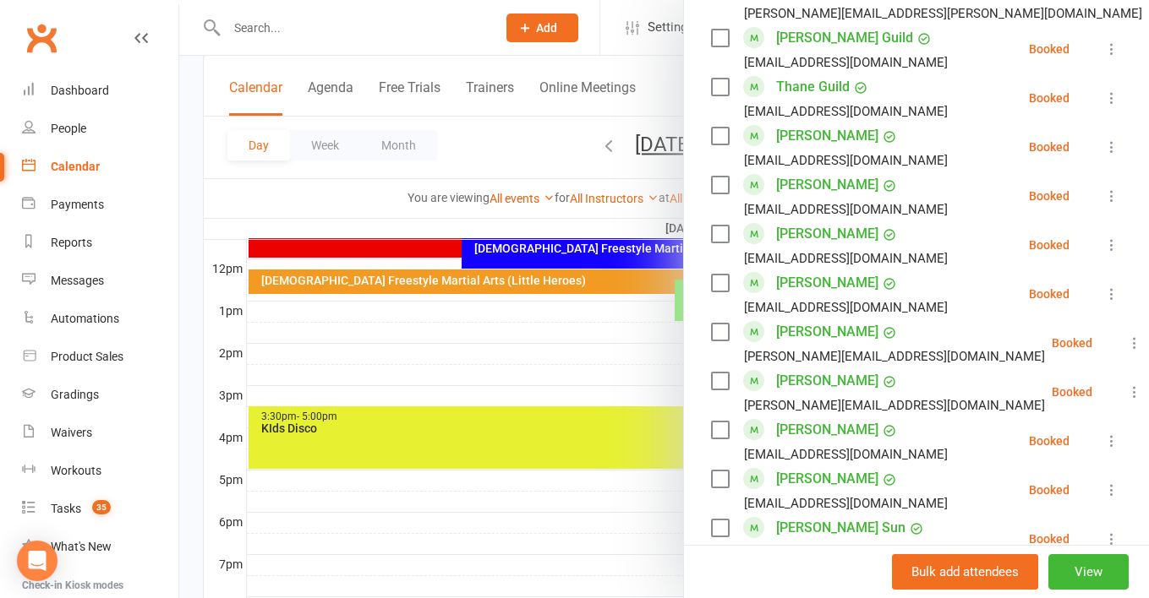
scroll to position [1174, 0]
click at [75, 86] on div "Dashboard" at bounding box center [80, 91] width 58 height 14
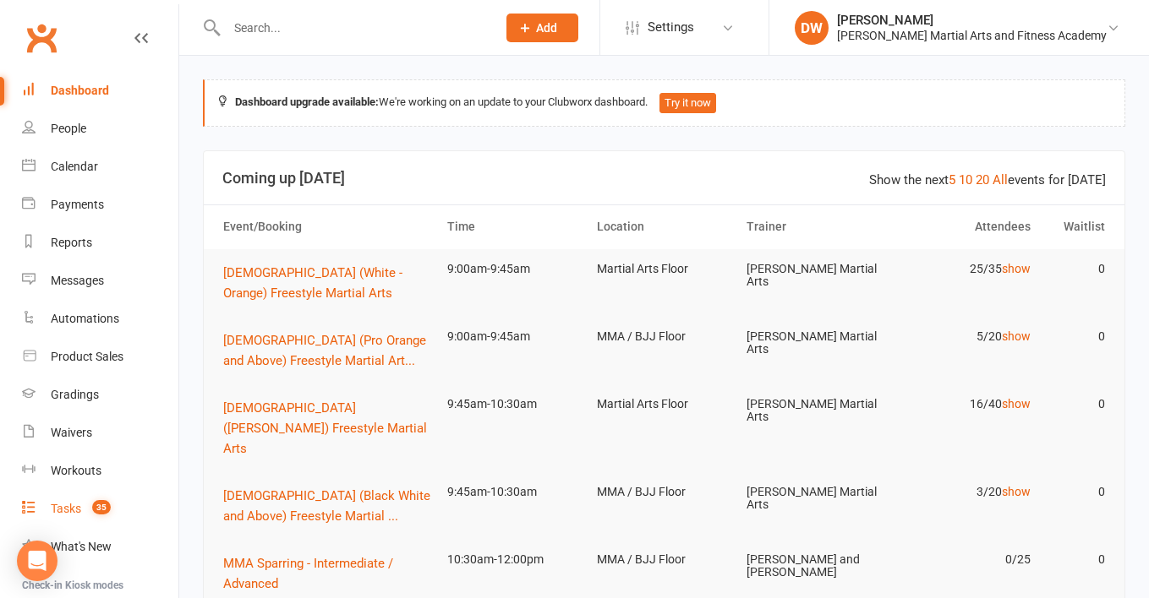
click at [85, 499] on link "Tasks 35" at bounding box center [100, 509] width 156 height 38
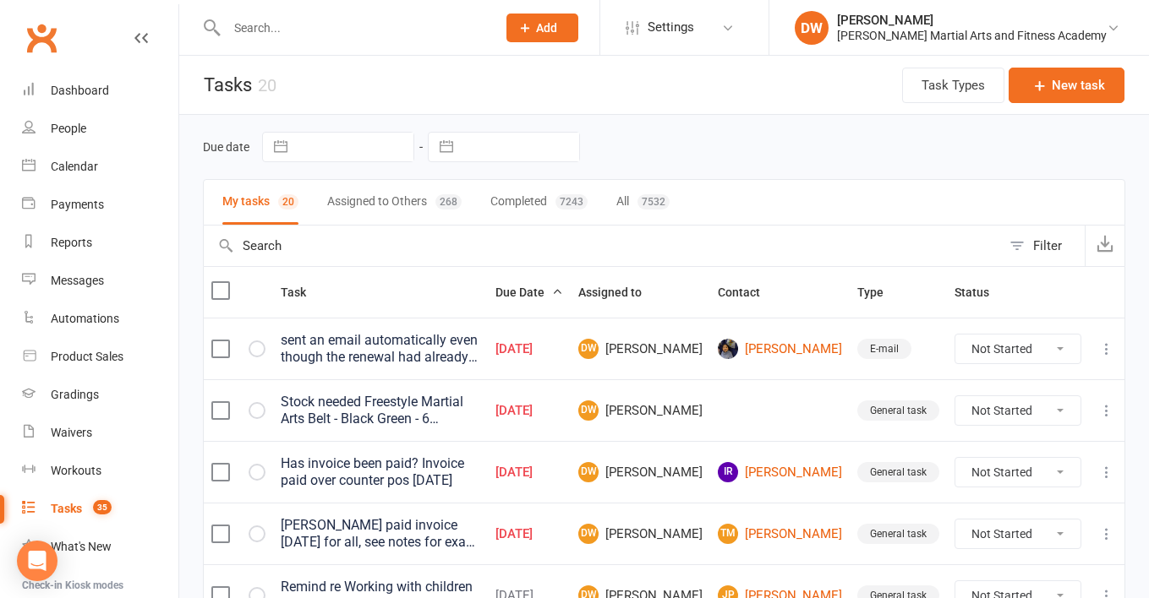
click at [74, 65] on div "Clubworx" at bounding box center [89, 48] width 178 height 63
click at [71, 85] on div "Dashboard" at bounding box center [80, 91] width 58 height 14
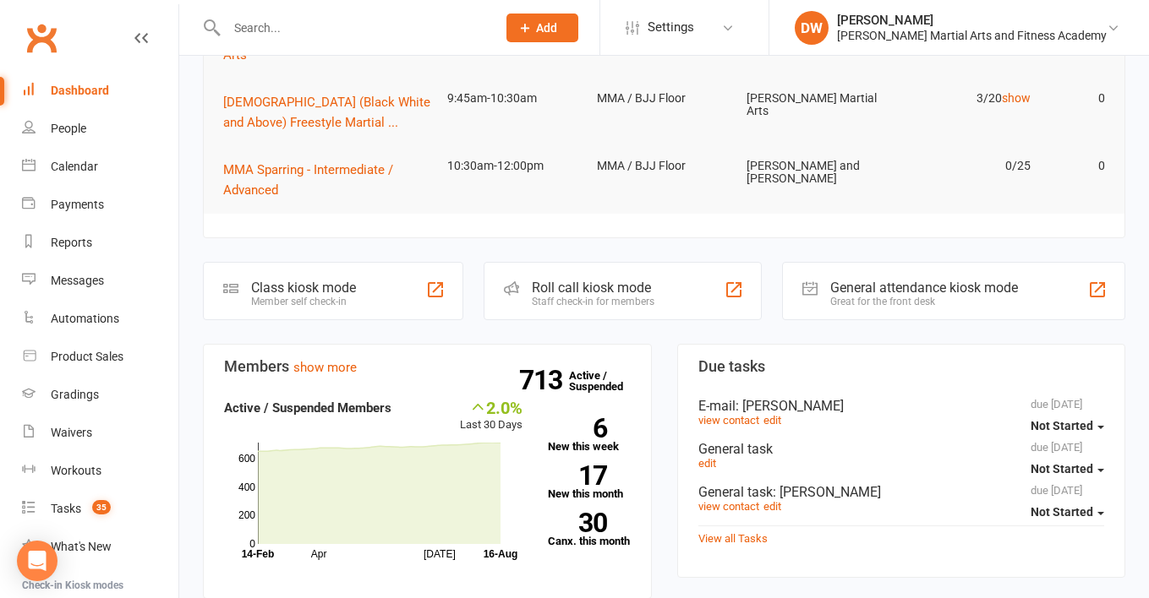
scroll to position [256, 0]
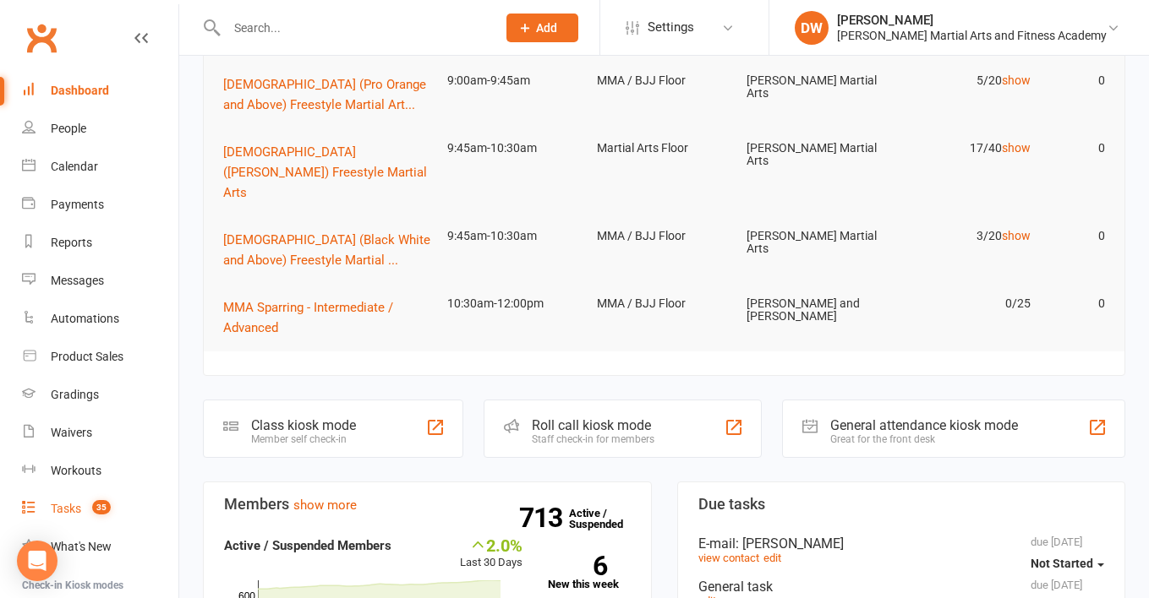
click at [92, 510] on count-badge "35" at bounding box center [97, 509] width 27 height 14
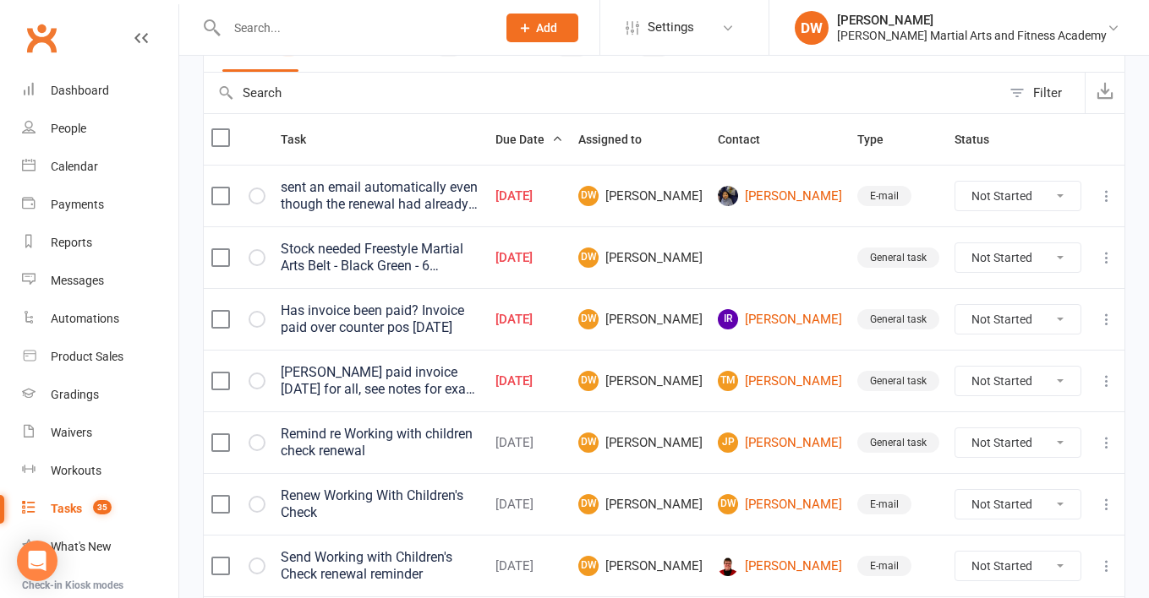
scroll to position [154, 0]
click at [1109, 258] on icon at bounding box center [1106, 256] width 17 height 17
click at [973, 319] on link "Edit" at bounding box center [1031, 324] width 167 height 34
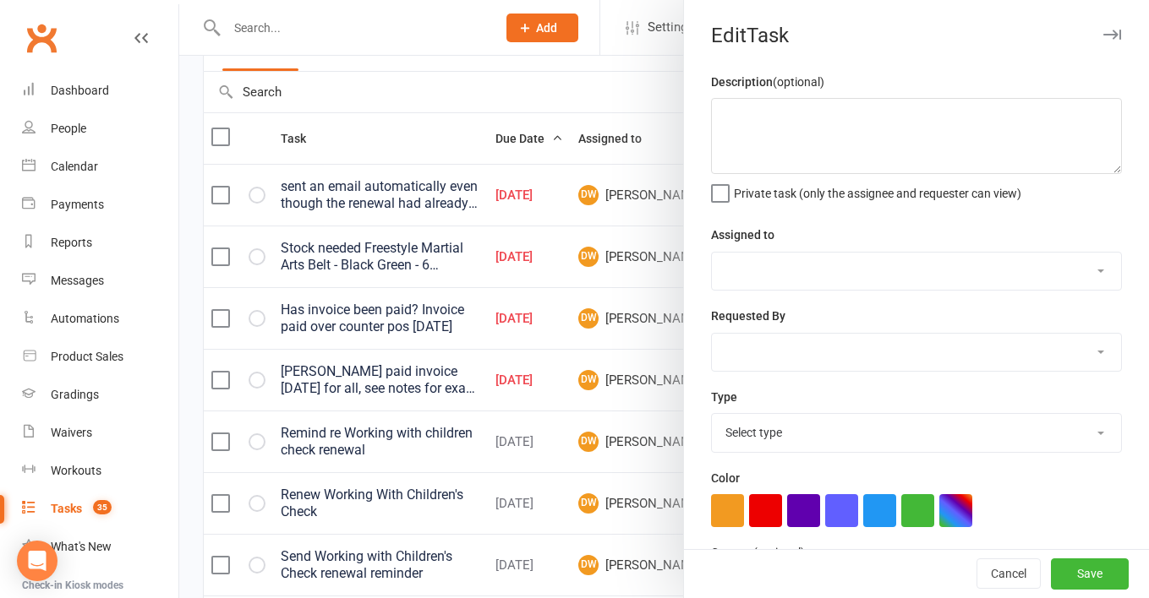
type textarea "Stock needed Freestyle Martial Arts Belt - Black Green - 6 Freestyle Martial Ar…"
select select "47621"
select select "47660"
type input "21 Jul 2025"
type input "2:45pm"
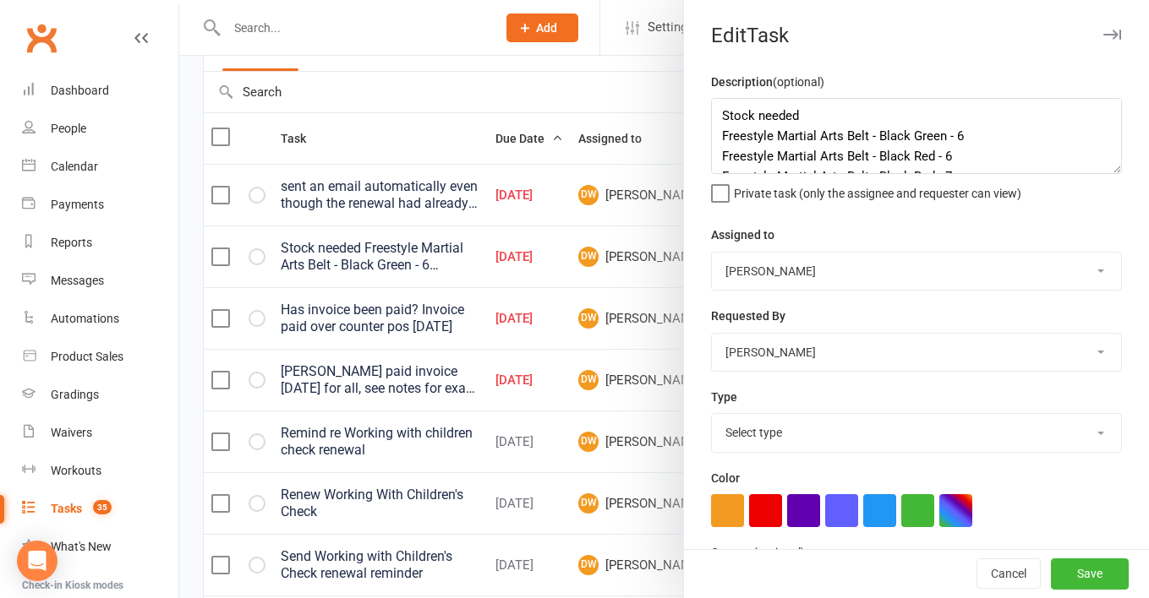
select select "25648"
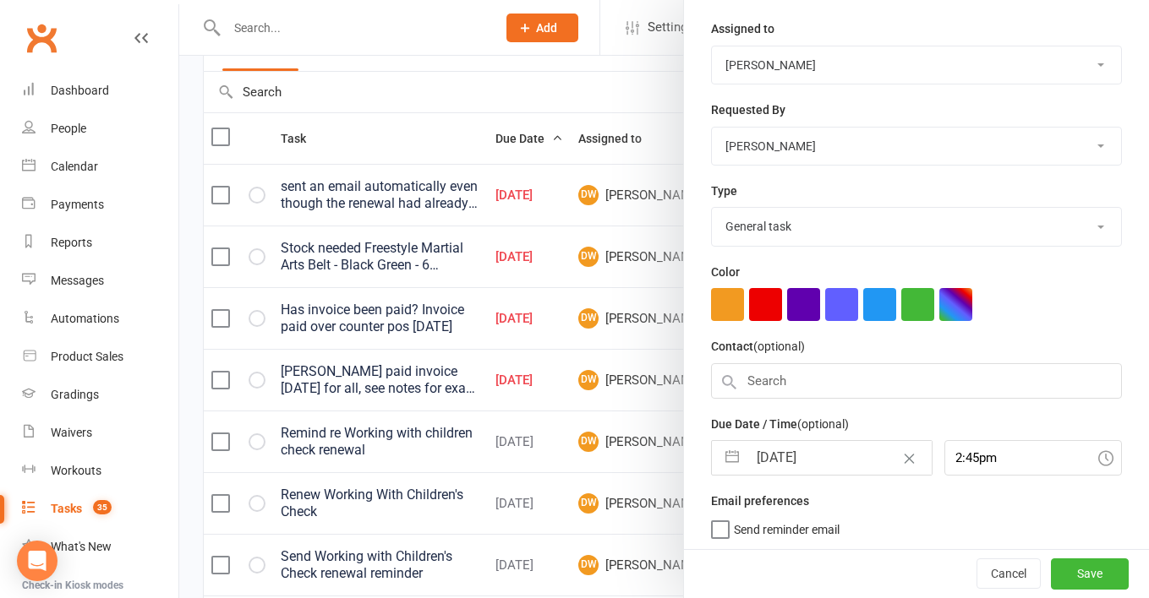
click at [785, 472] on input "21 Jul 2025" at bounding box center [839, 458] width 184 height 34
select select "5"
select select "2025"
select select "6"
select select "2025"
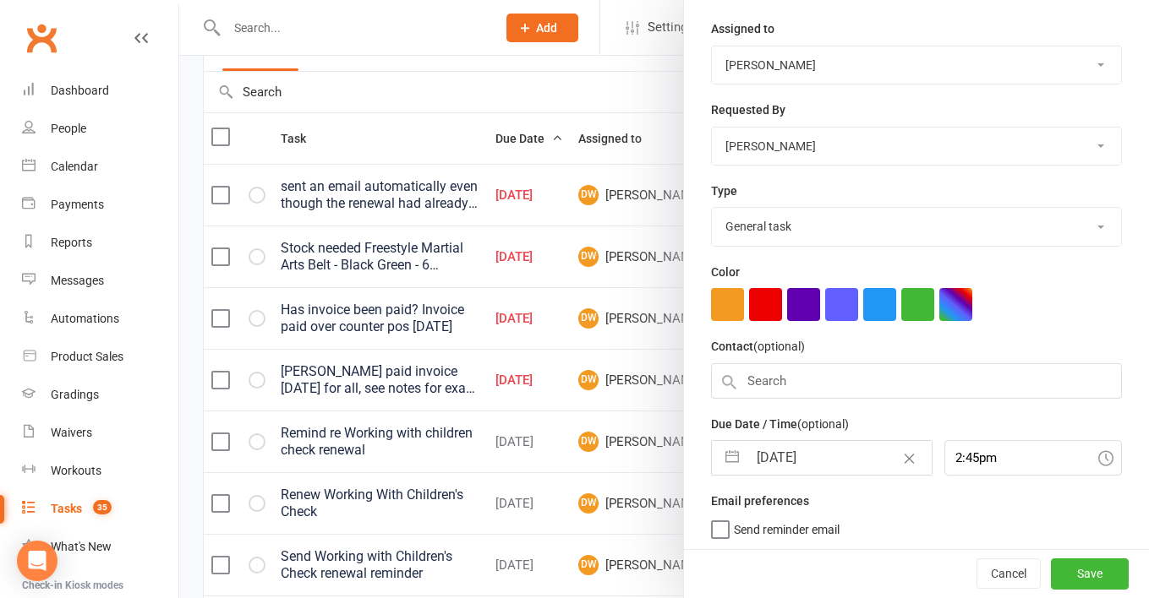
select select "7"
select select "2025"
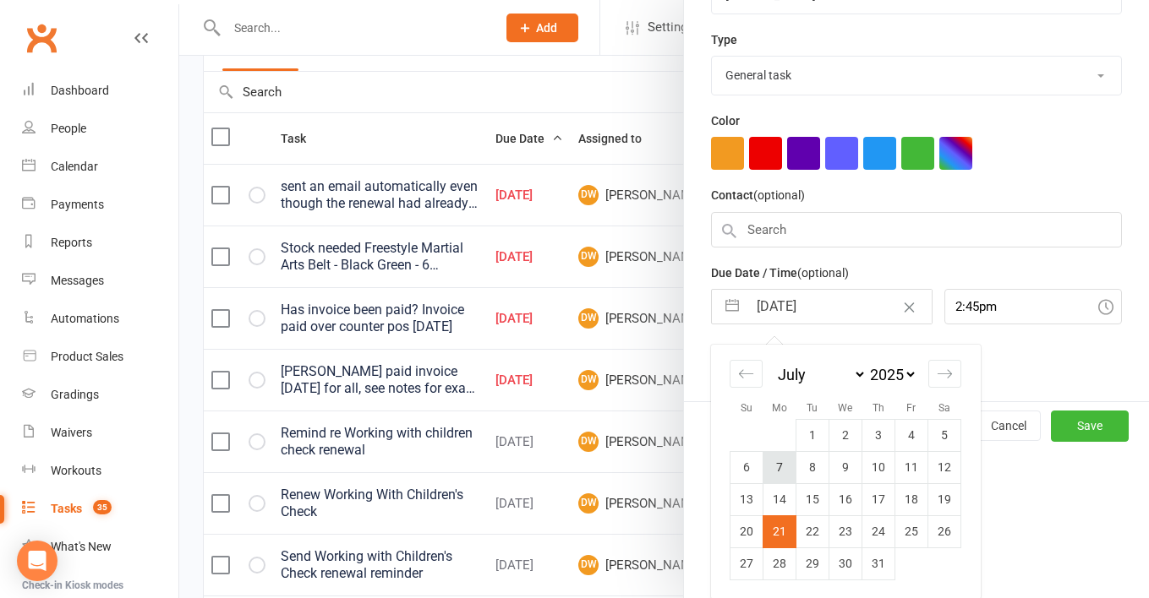
scroll to position [356, 0]
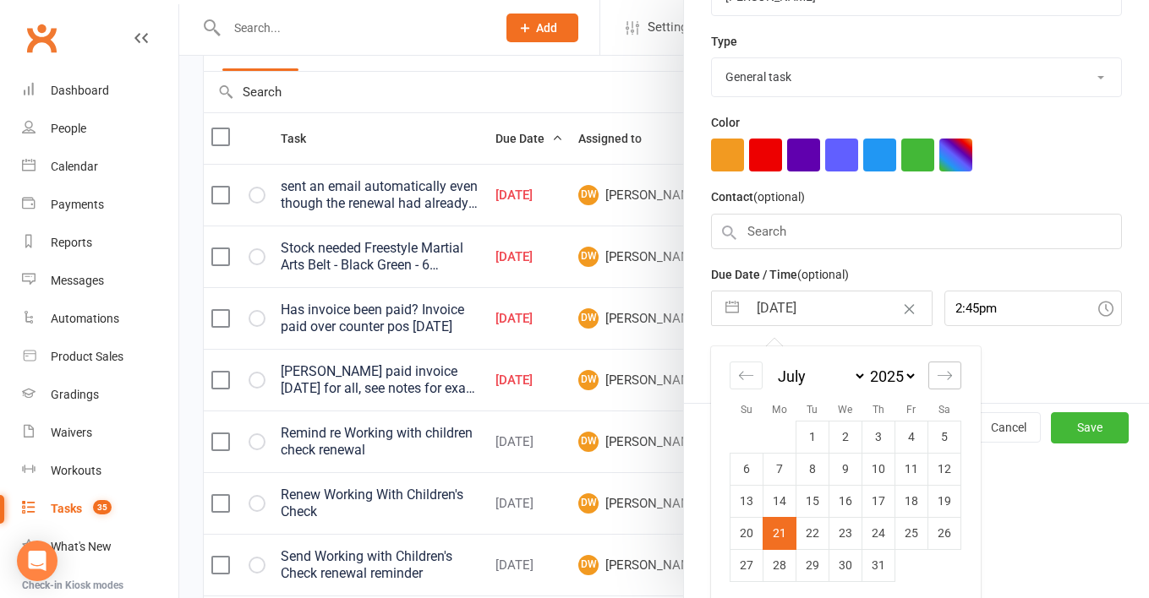
click at [946, 371] on icon "Move forward to switch to the next month." at bounding box center [944, 376] width 16 height 16
select select "8"
select select "2025"
click at [786, 532] on td "18" at bounding box center [779, 533] width 33 height 32
type input "18 Aug 2025"
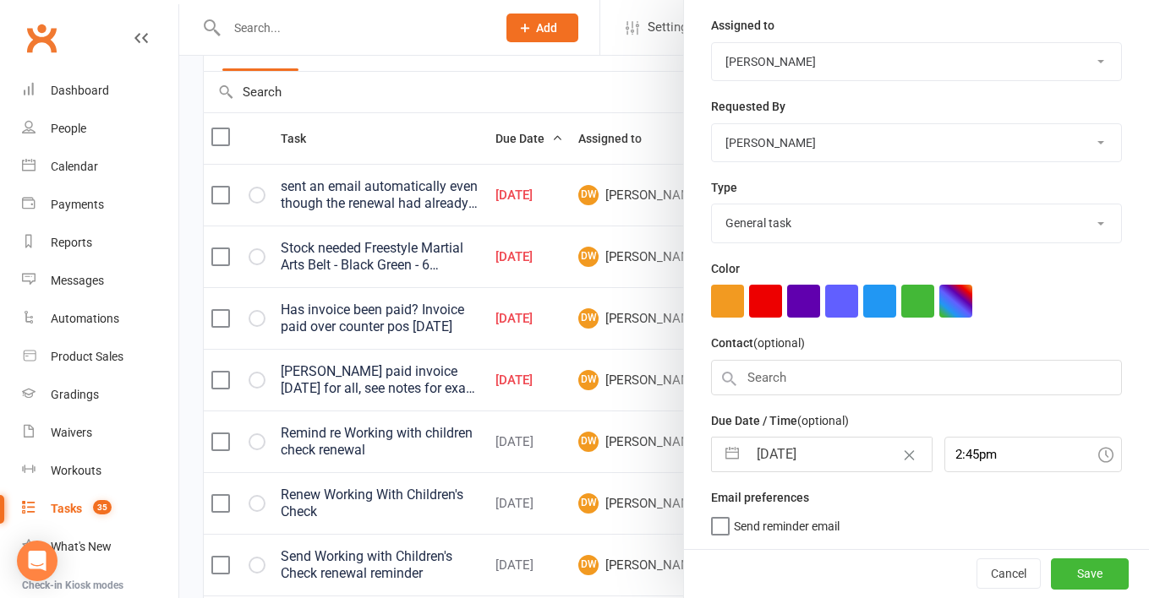
scroll to position [206, 0]
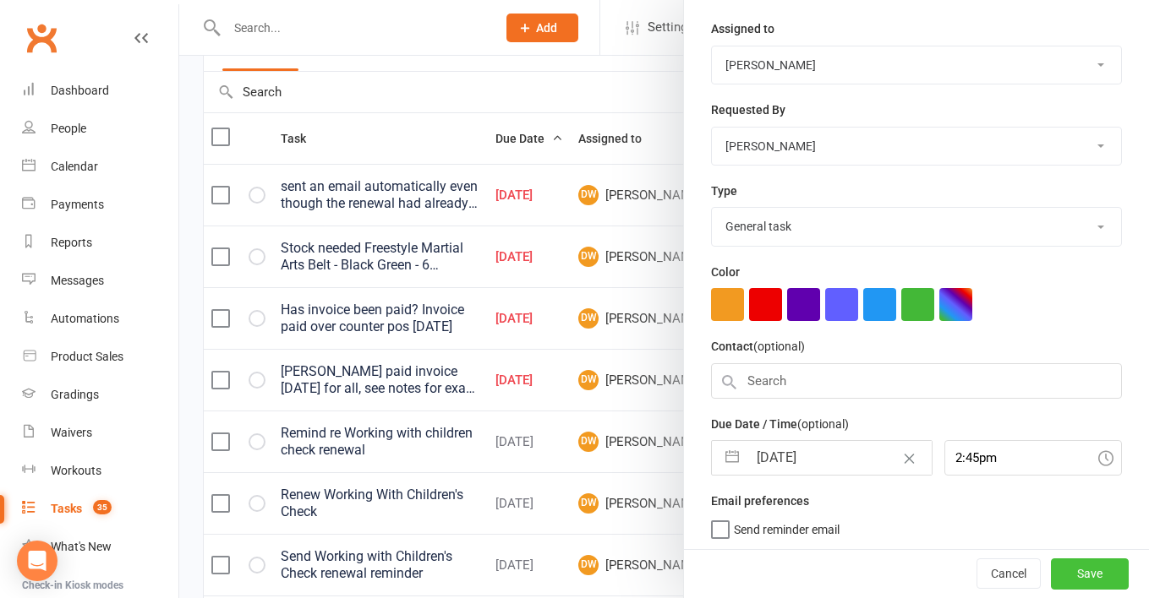
click at [1088, 572] on button "Save" at bounding box center [1090, 575] width 78 height 30
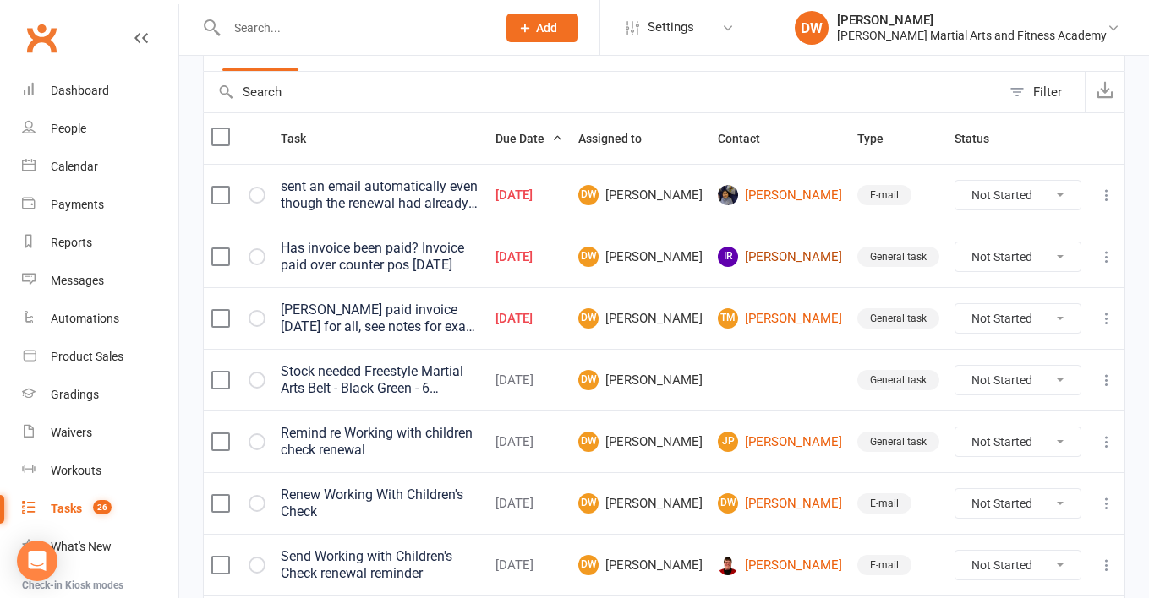
click at [783, 262] on link "IR Isaac Raffaele" at bounding box center [780, 257] width 124 height 20
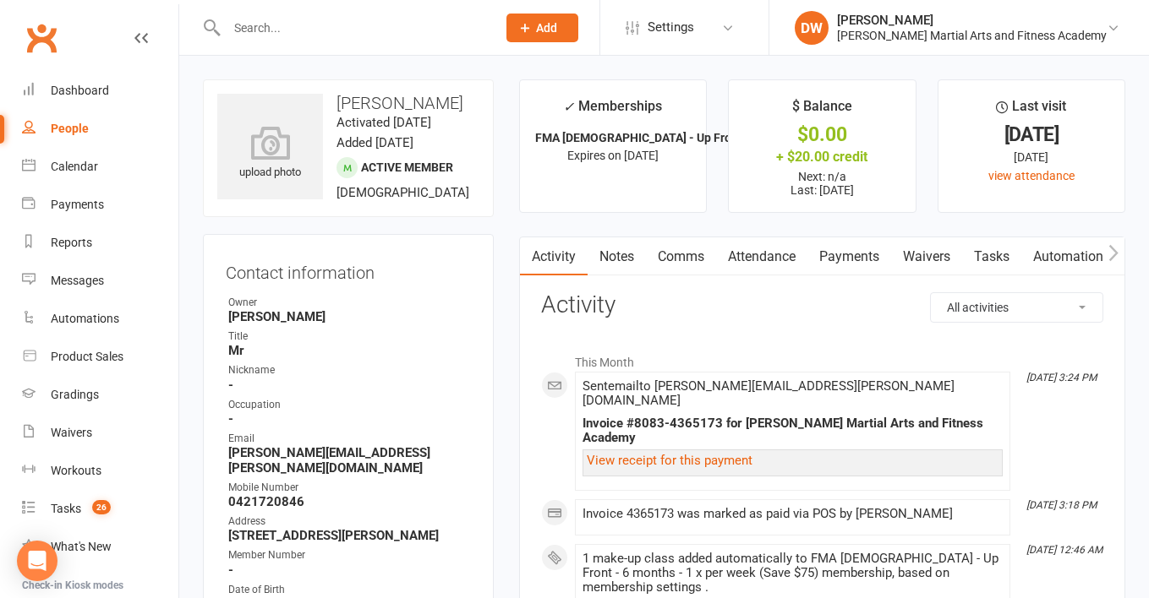
click at [1002, 253] on link "Tasks" at bounding box center [991, 256] width 59 height 39
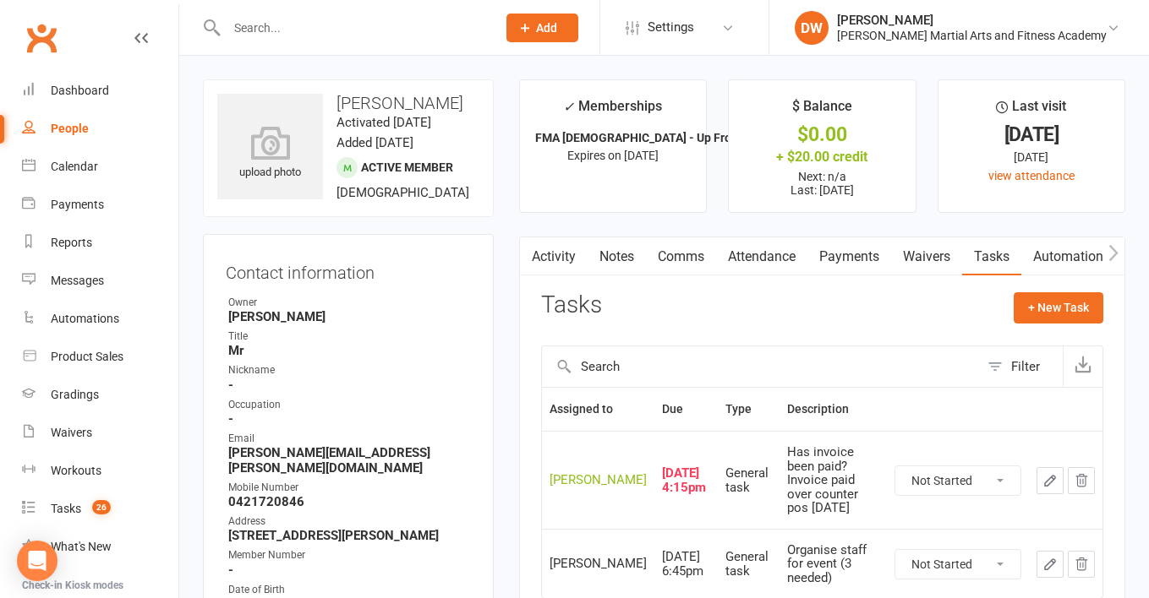
click at [1079, 474] on icon "button" at bounding box center [1081, 480] width 11 height 12
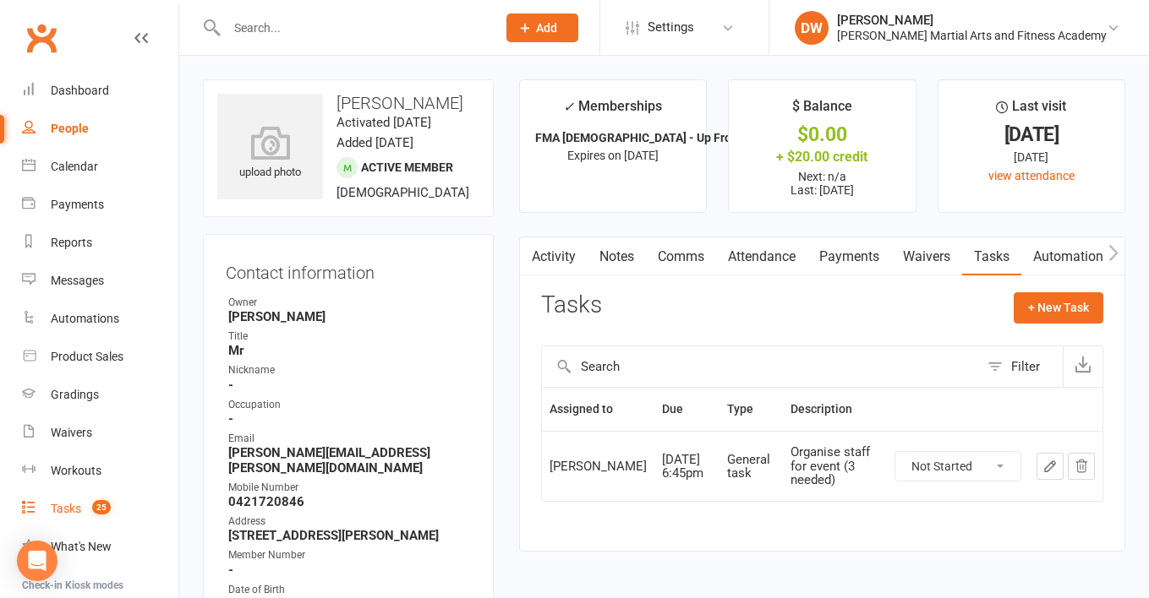
click at [83, 508] on link "Tasks 25" at bounding box center [100, 509] width 156 height 38
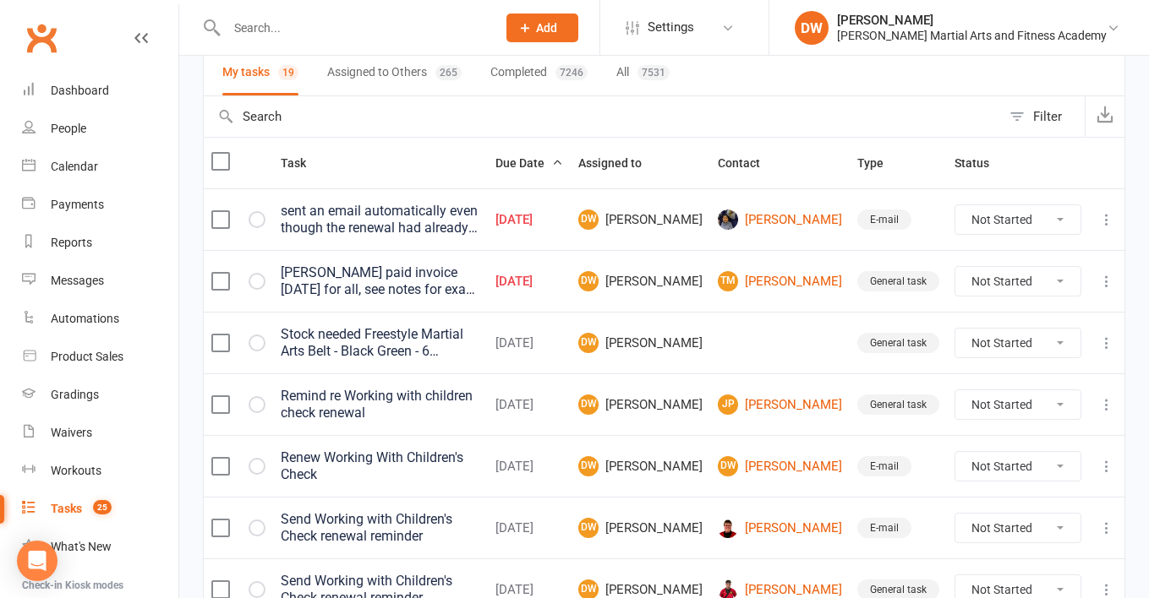
scroll to position [127, 0]
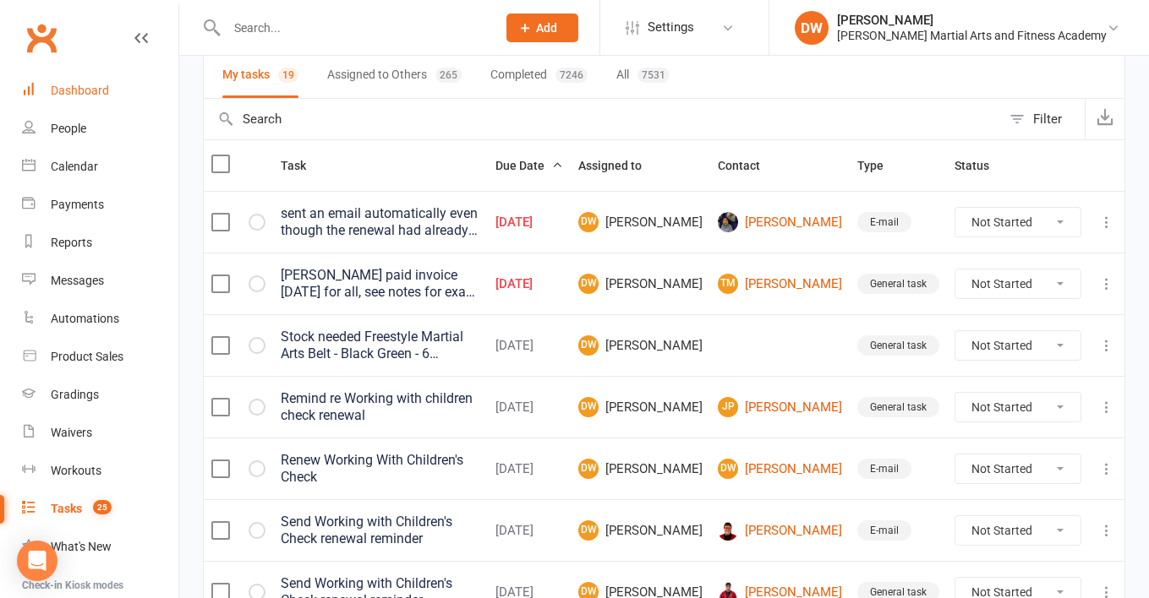
click at [58, 97] on link "Dashboard" at bounding box center [100, 91] width 156 height 38
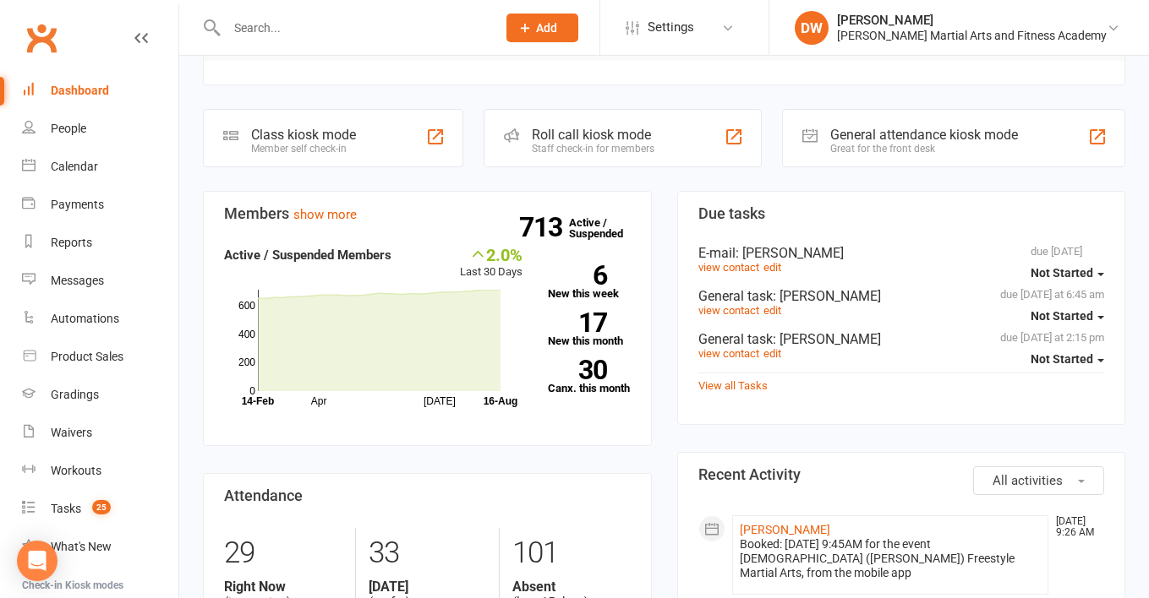
scroll to position [551, 0]
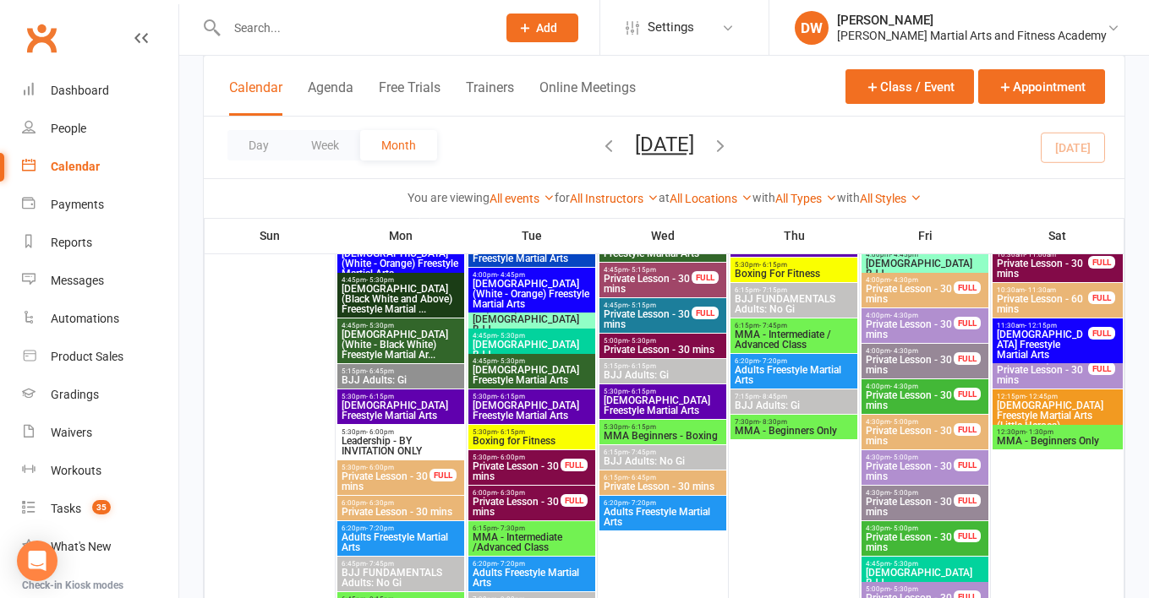
scroll to position [402, 0]
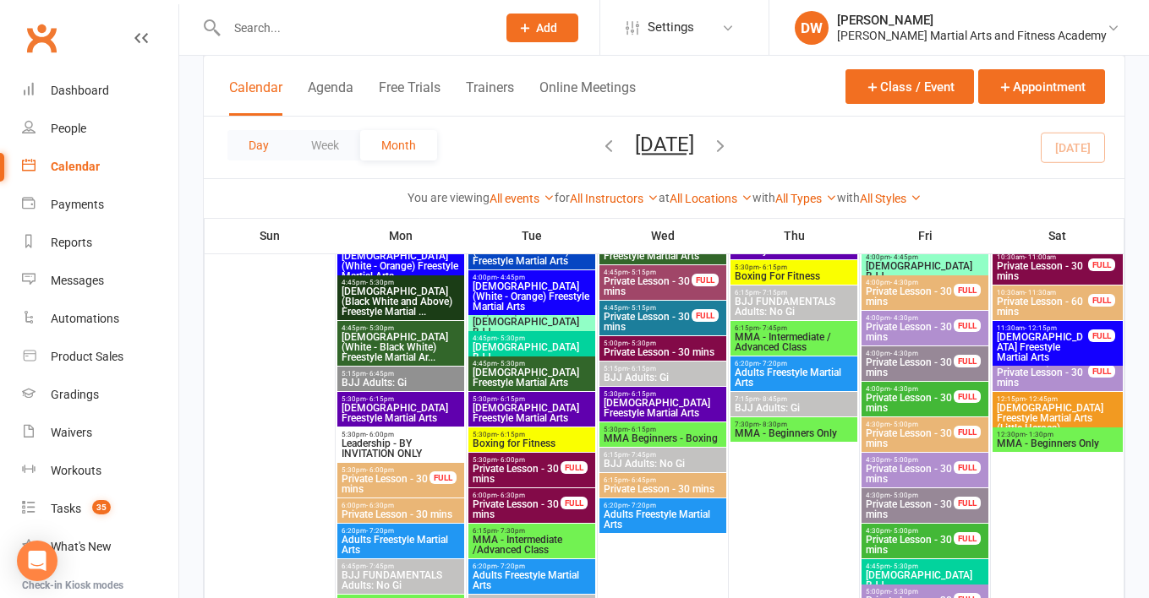
click at [260, 141] on button "Day" at bounding box center [258, 145] width 63 height 30
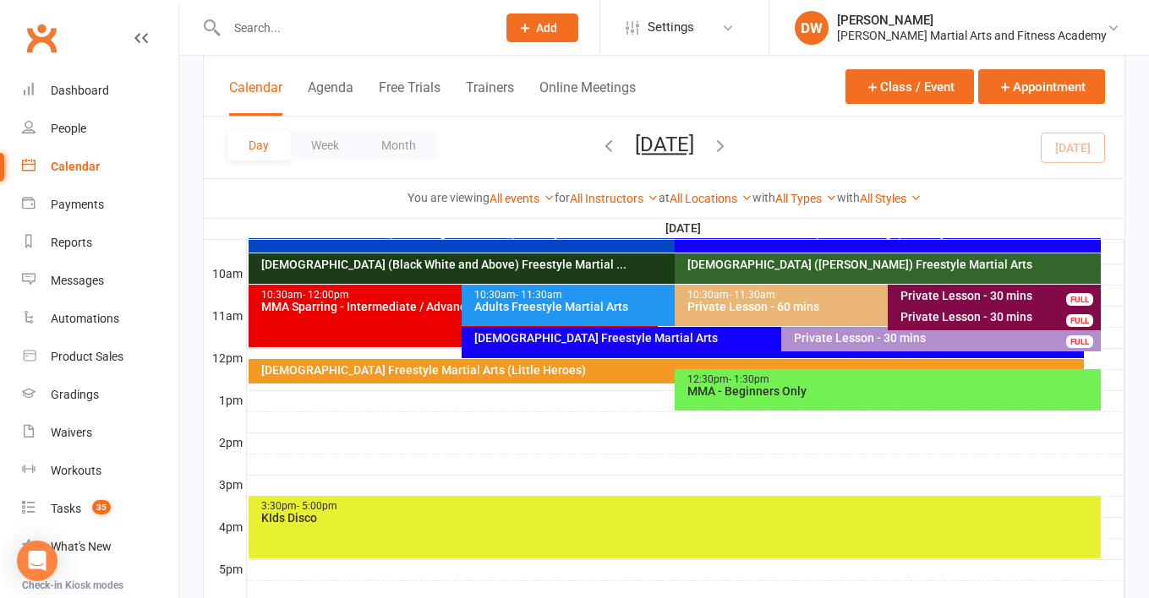
scroll to position [527, 0]
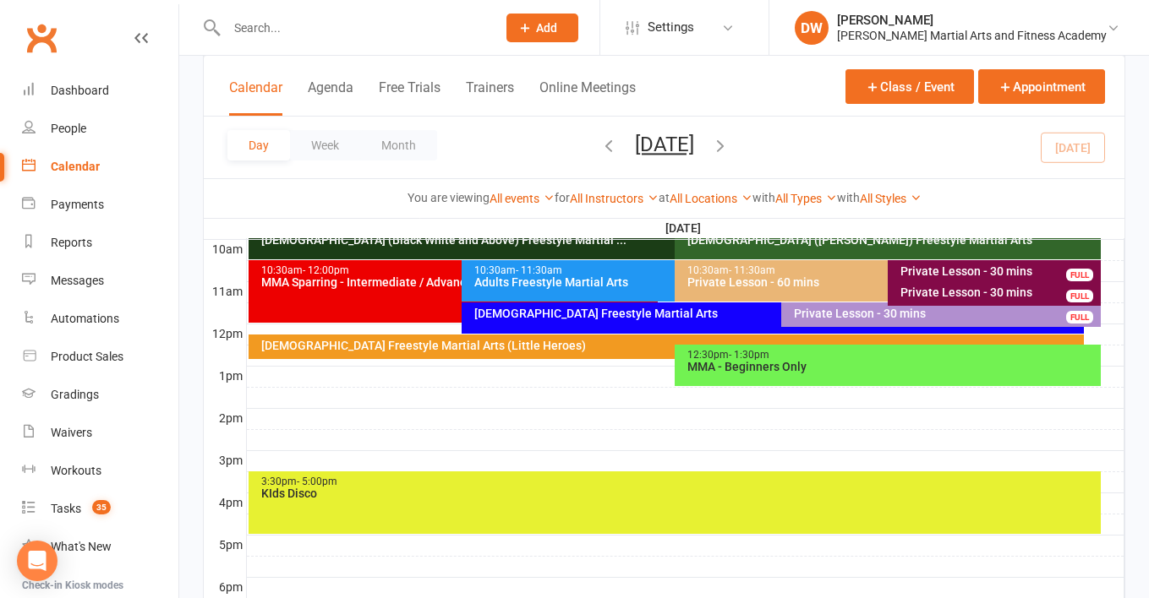
click at [514, 498] on div "KIds Disco" at bounding box center [678, 494] width 837 height 12
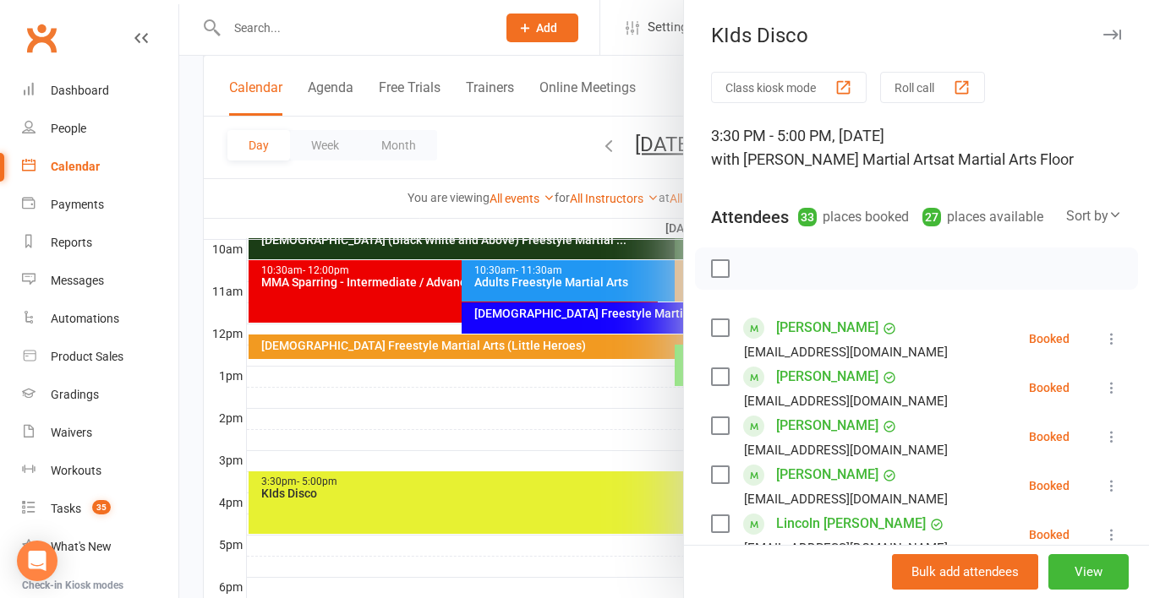
click at [1111, 36] on icon "button" at bounding box center [1112, 35] width 18 height 10
